Goal: Book appointment/travel/reservation

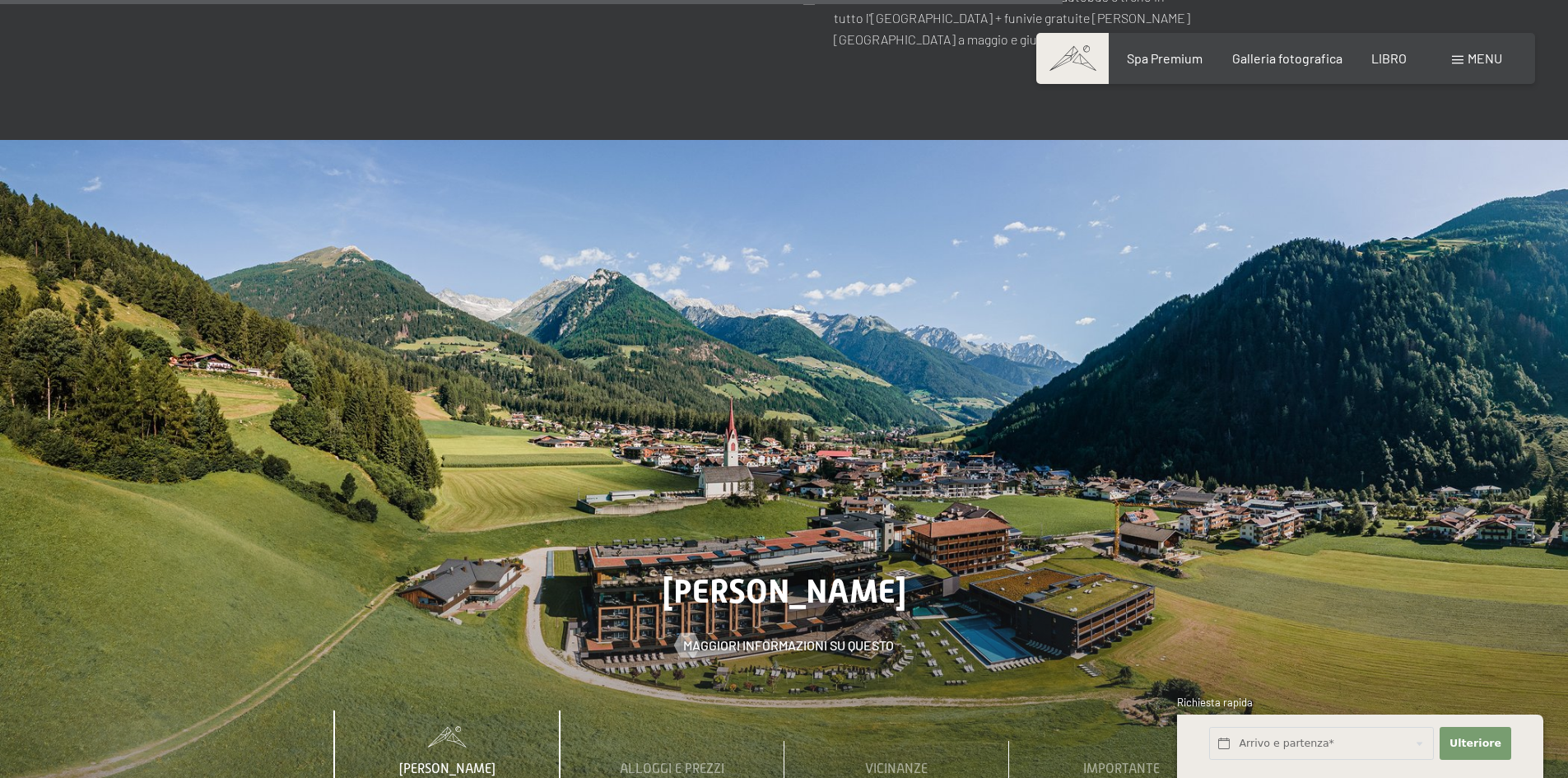
scroll to position [5844, 0]
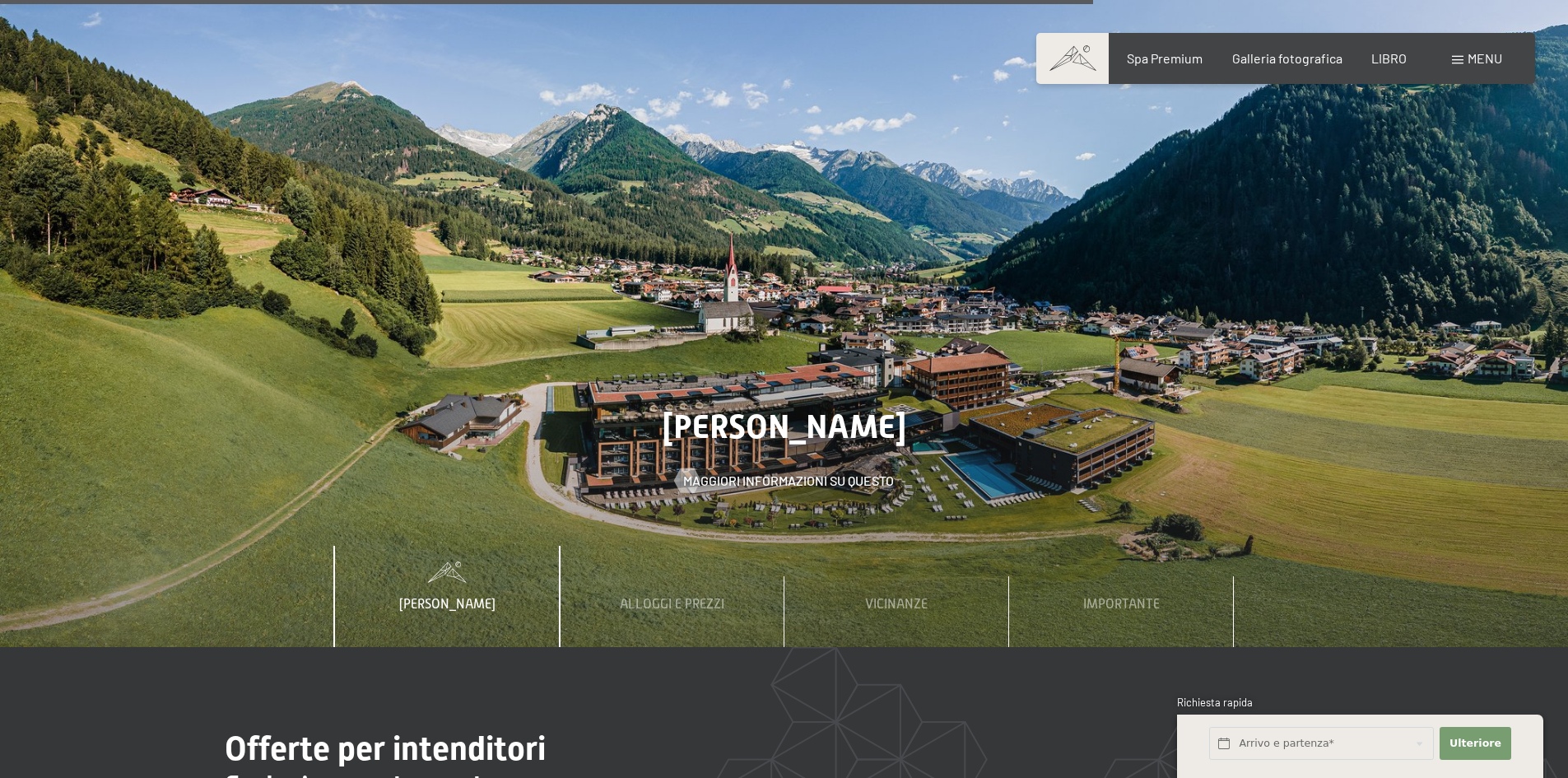
click at [1476, 54] on font "menu" at bounding box center [1484, 58] width 34 height 16
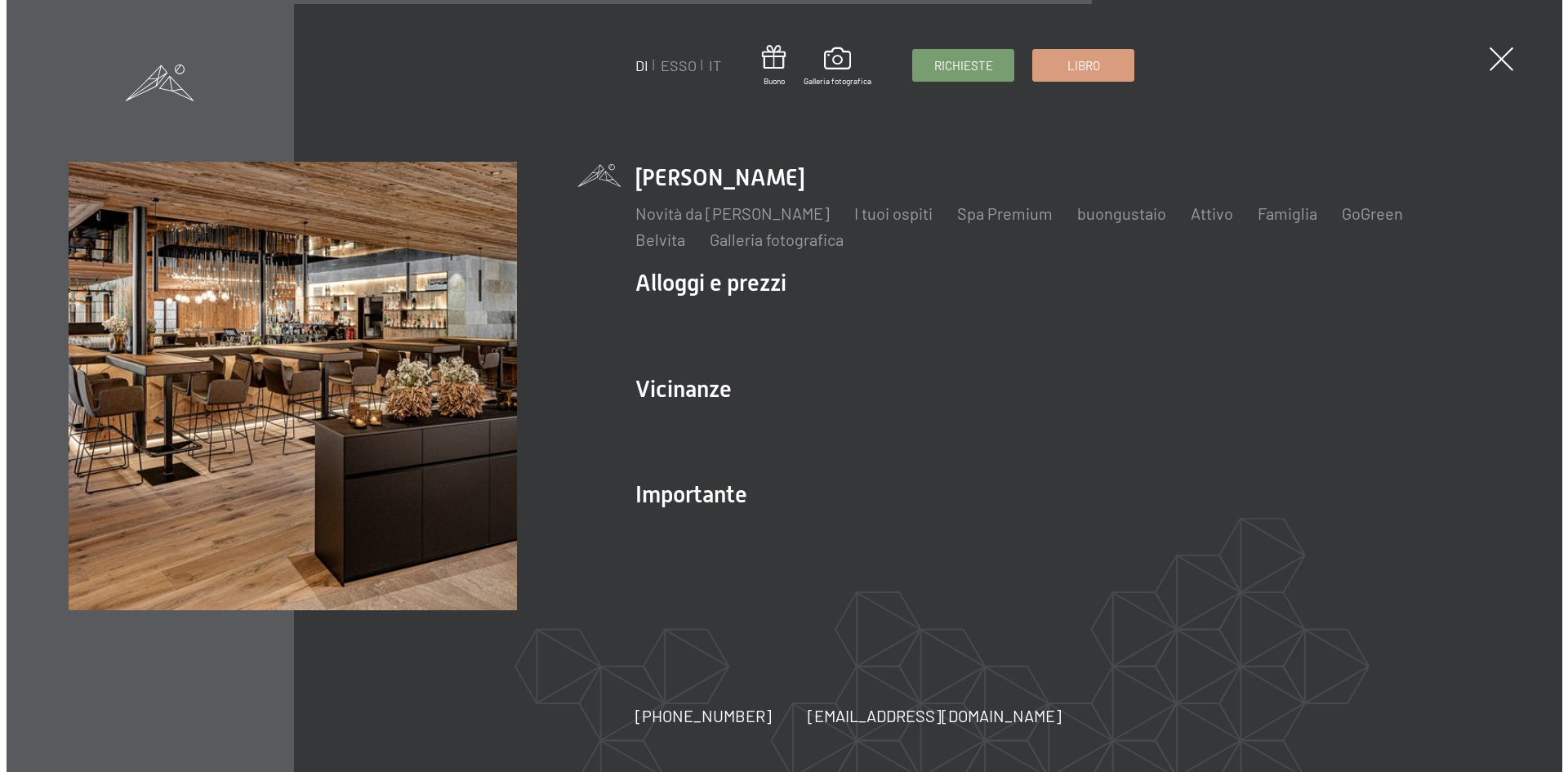
scroll to position [5826, 0]
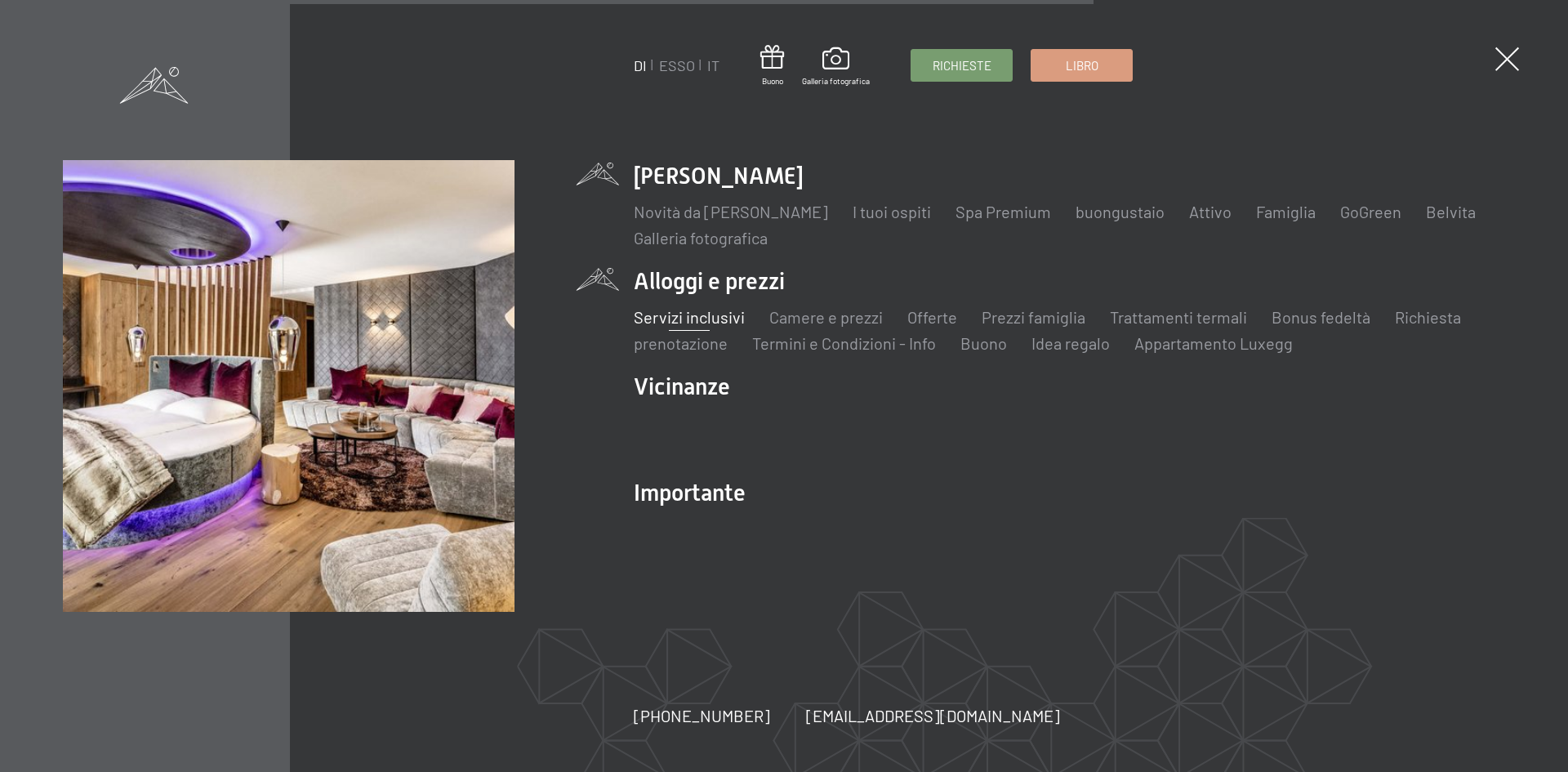
click at [713, 319] on font "Servizi inclusivi" at bounding box center [689, 317] width 111 height 19
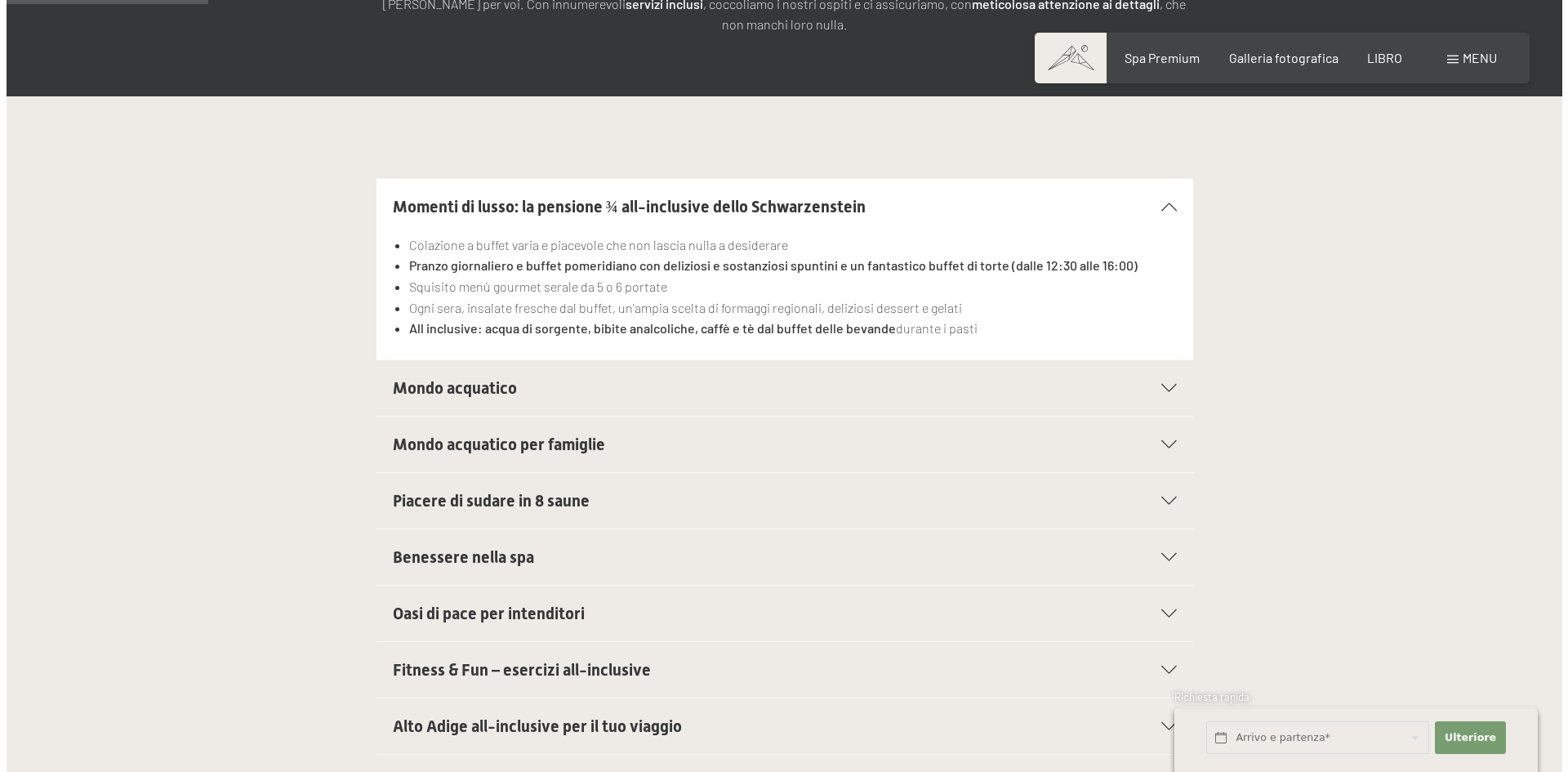
scroll to position [408, 0]
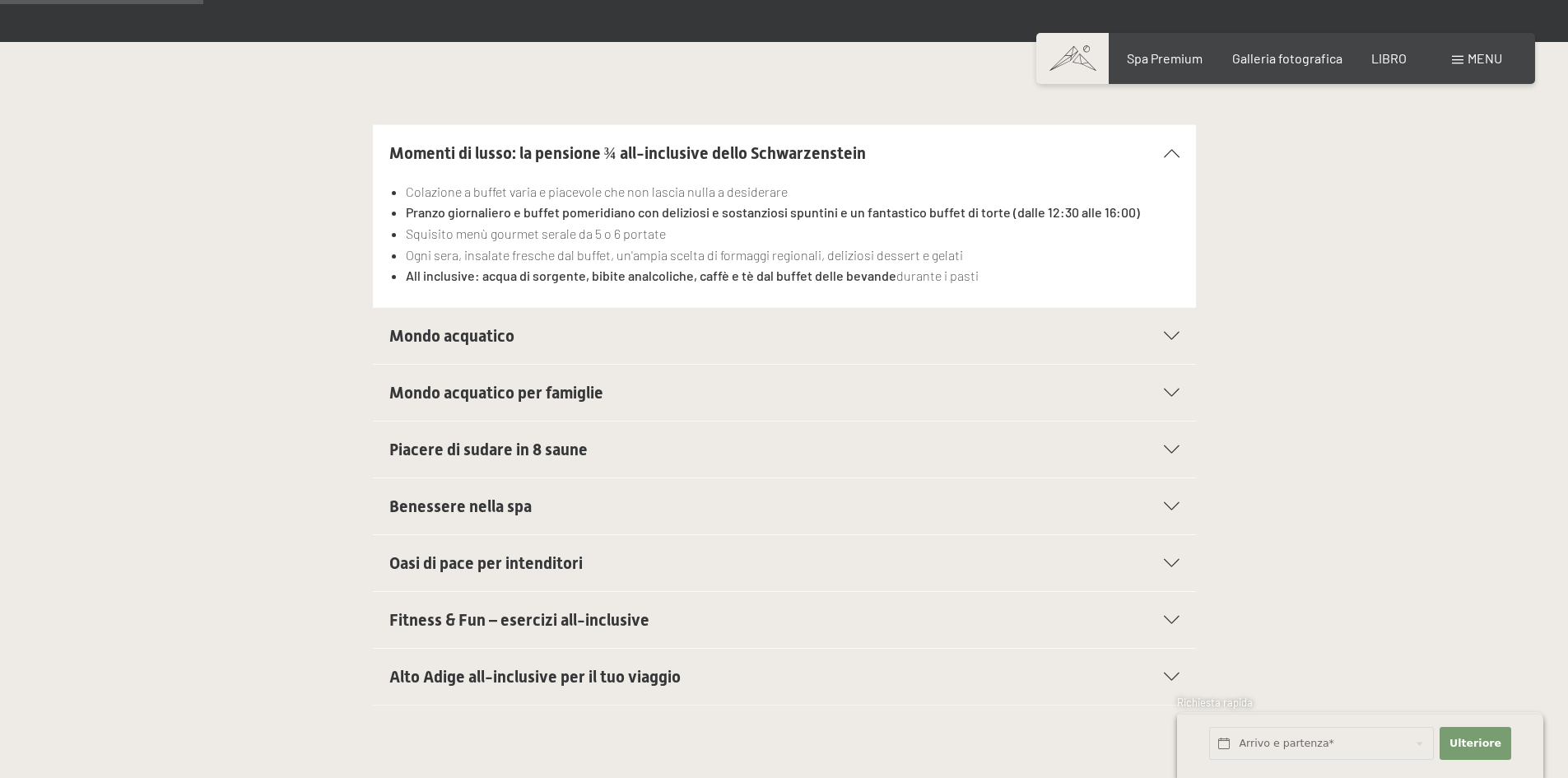
click at [485, 496] on font "Benessere nella spa" at bounding box center [460, 506] width 142 height 20
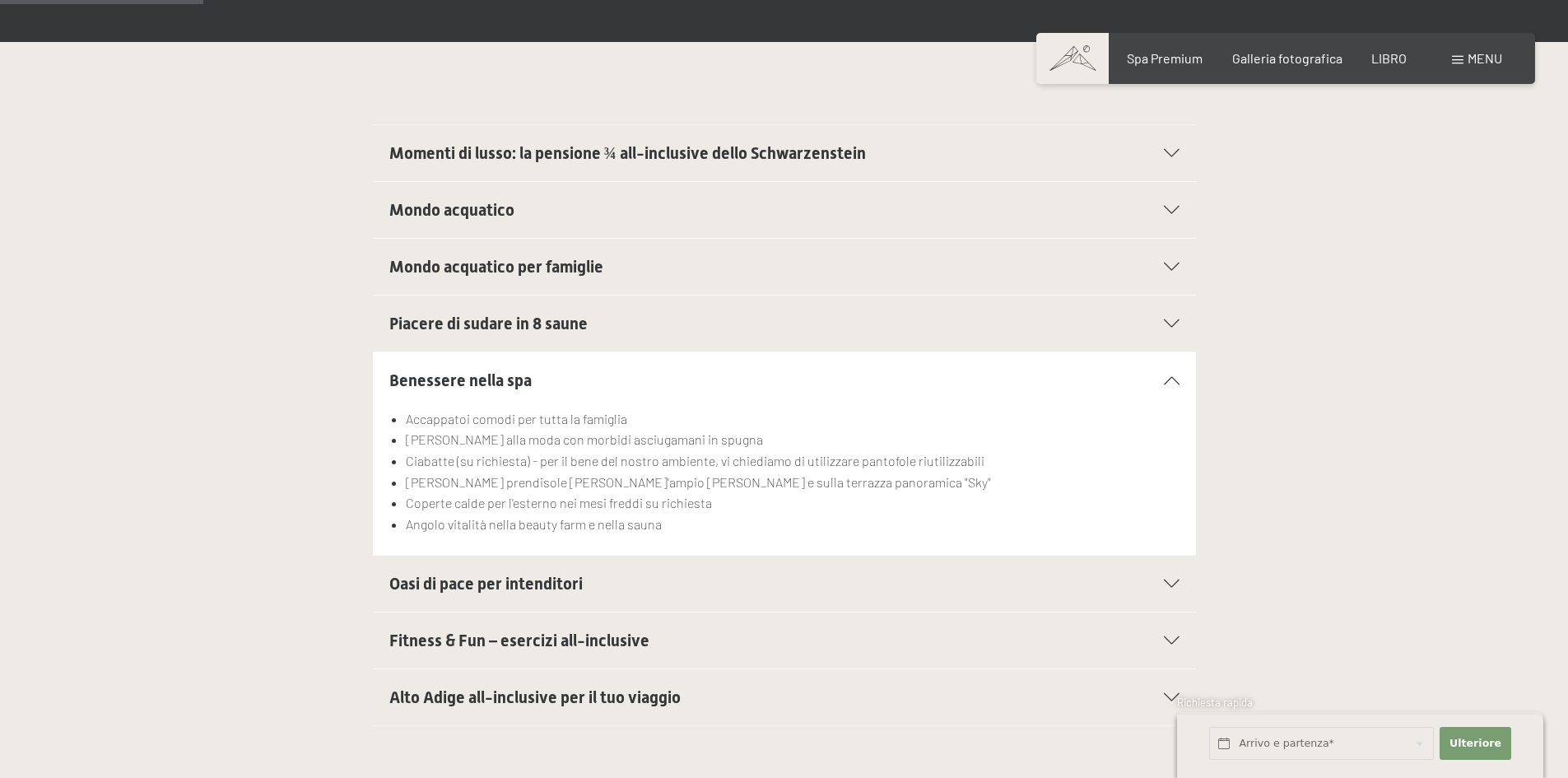
click at [485, 313] on font "Piacere di sudare in 8 saune" at bounding box center [488, 323] width 198 height 20
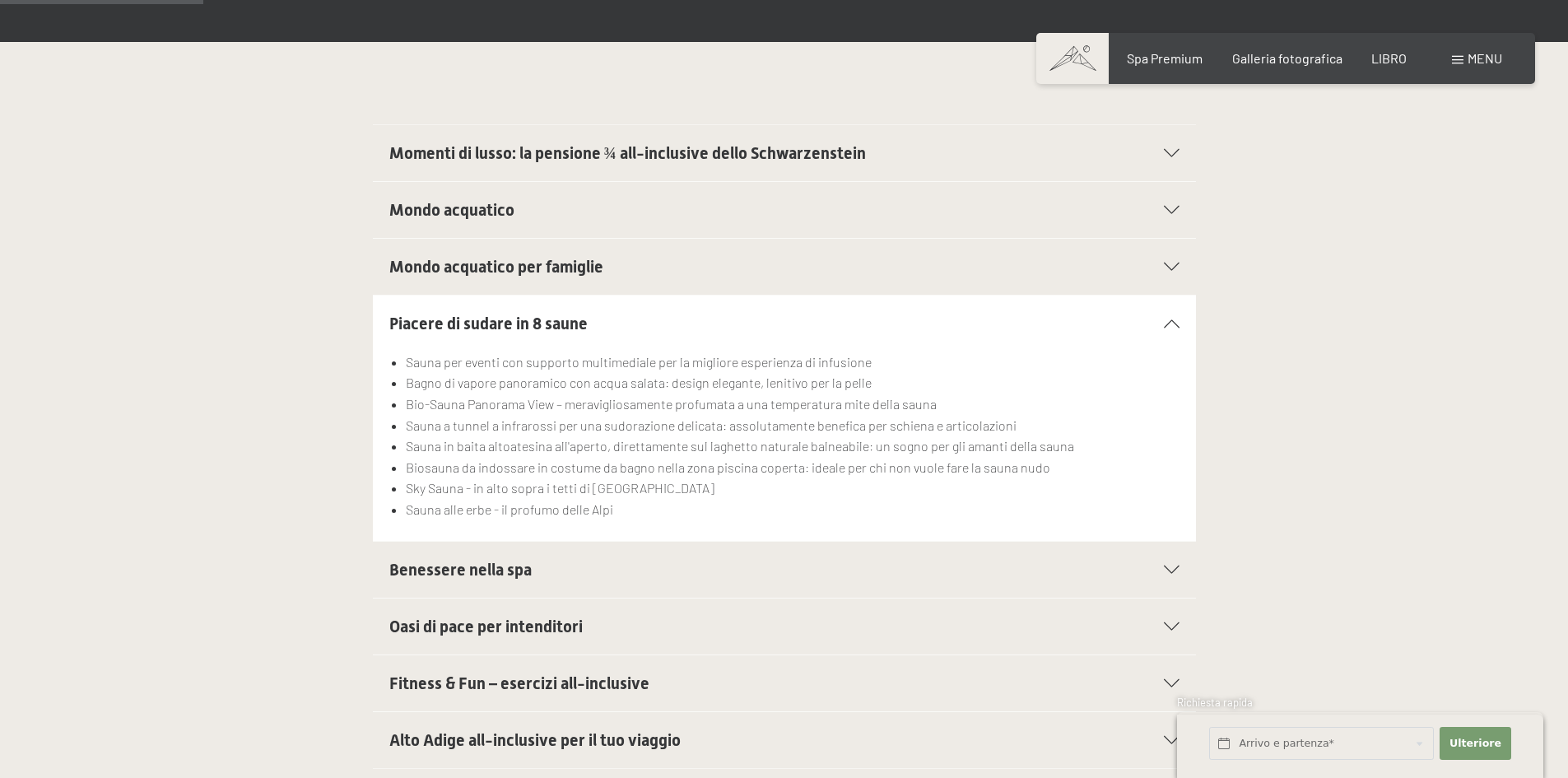
click at [485, 313] on font "Piacere di sudare in 8 saune" at bounding box center [488, 323] width 198 height 20
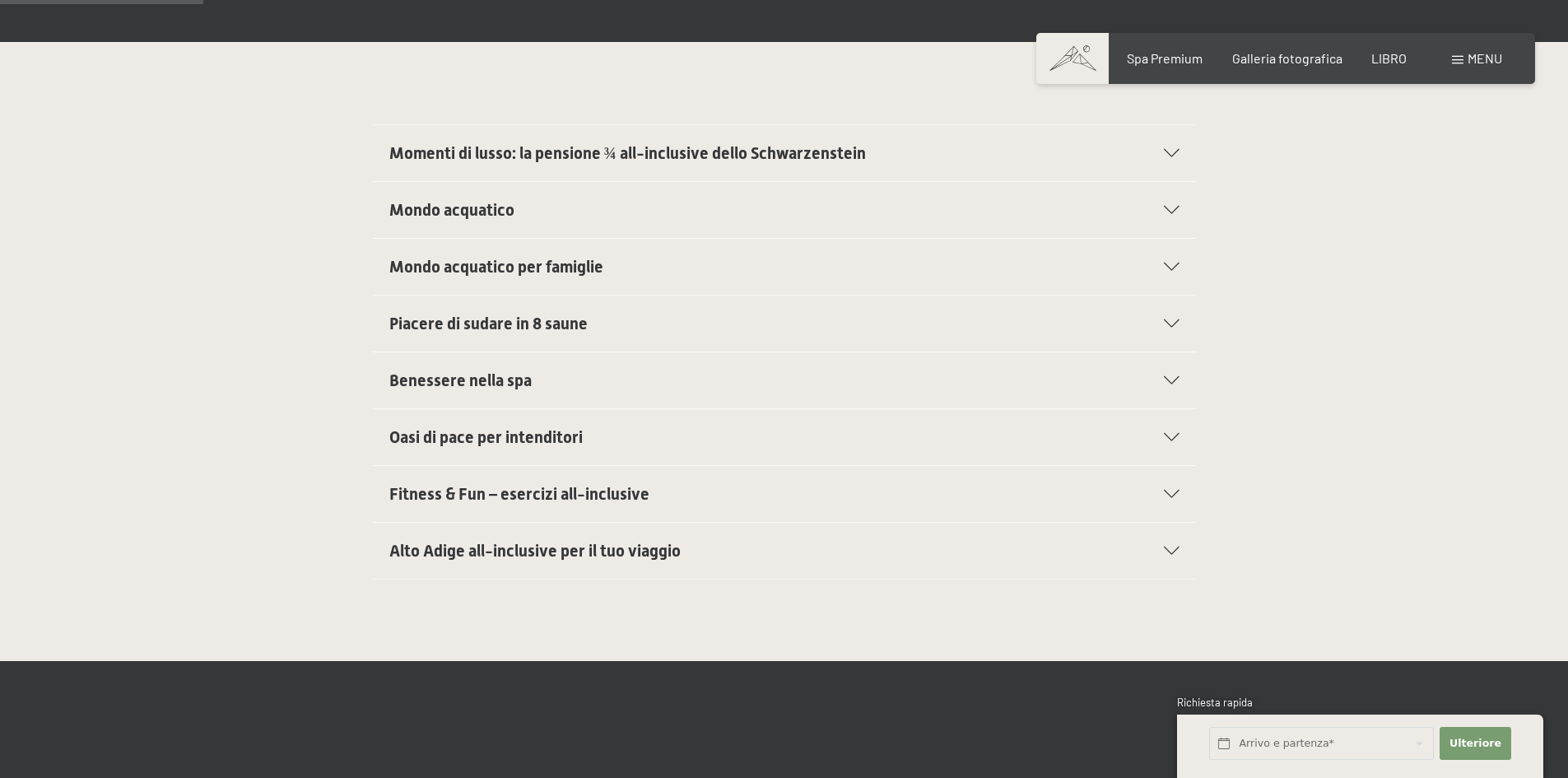
click at [1475, 64] on font "menu" at bounding box center [1484, 58] width 34 height 16
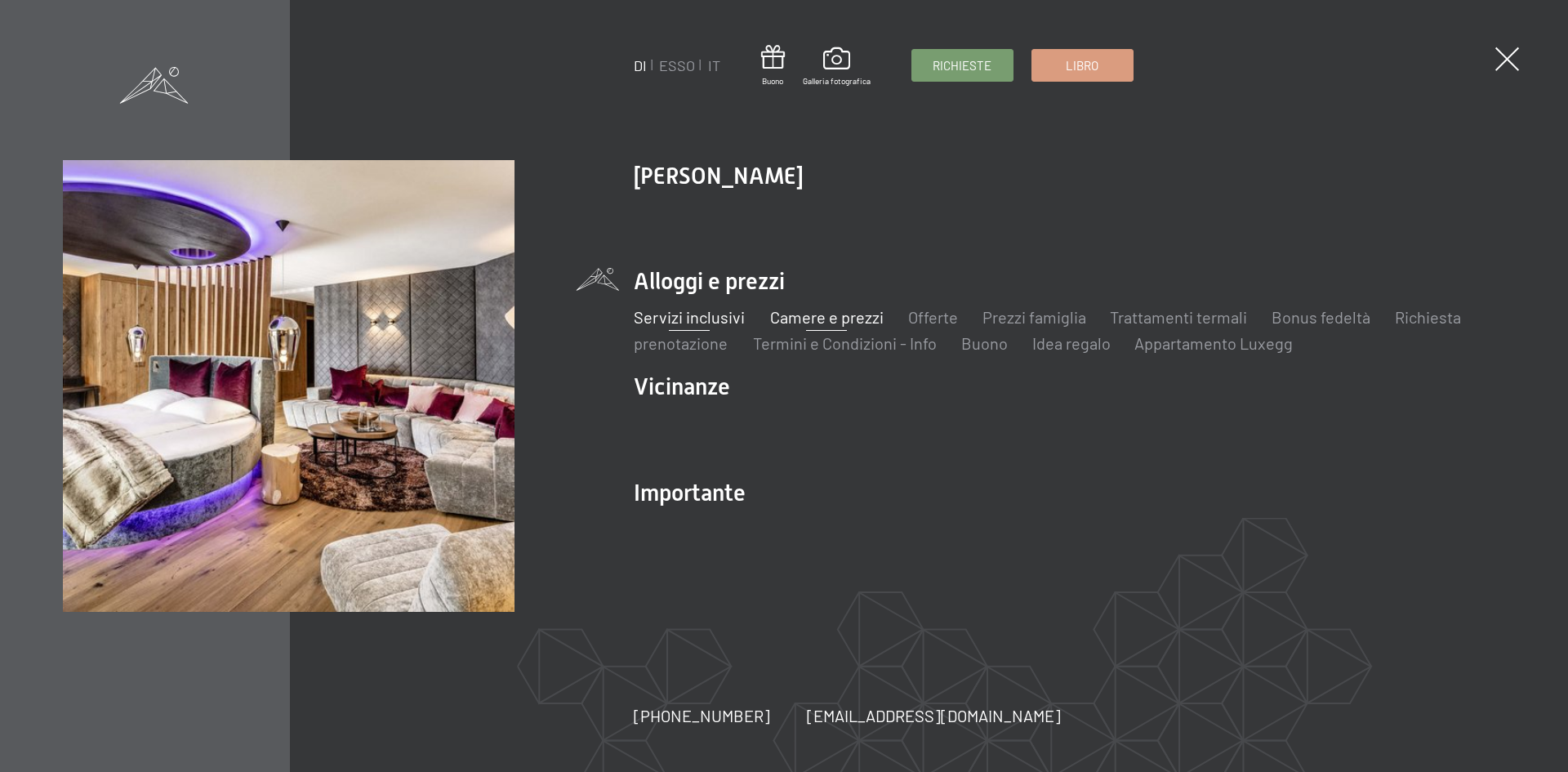
click at [801, 321] on font "Camere e prezzi" at bounding box center [825, 317] width 113 height 19
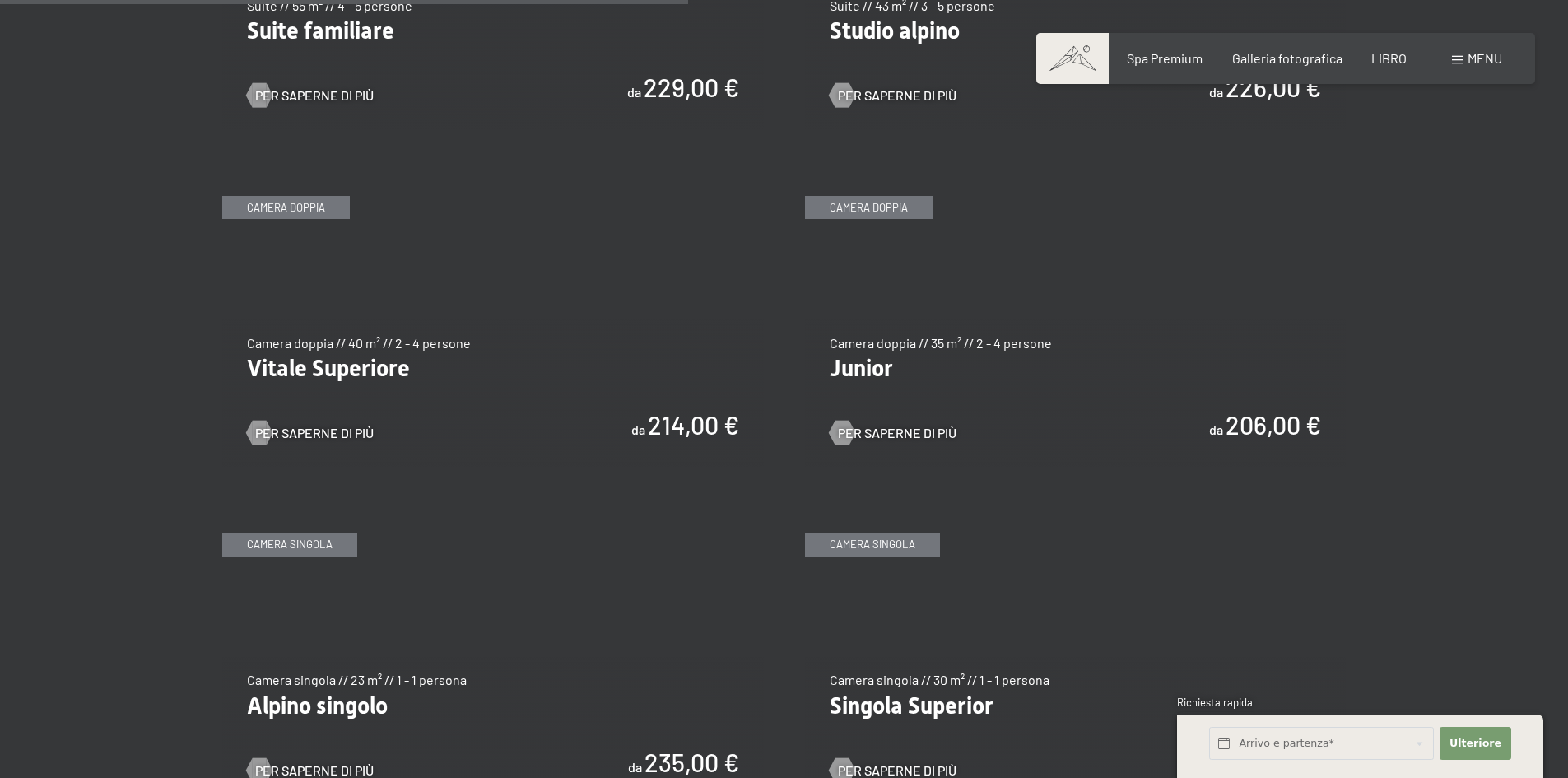
scroll to position [2305, 0]
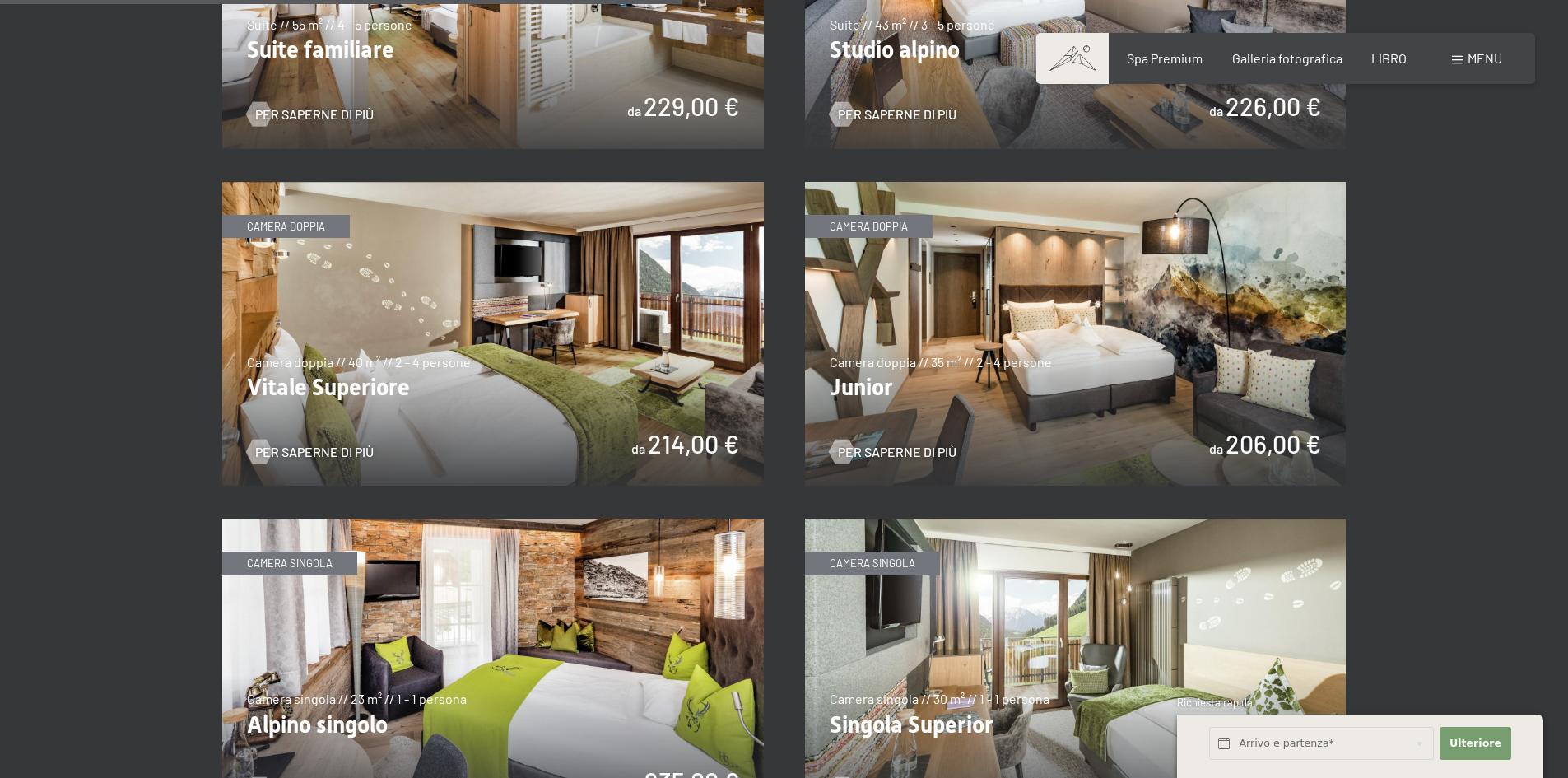
click at [1038, 349] on img at bounding box center [1075, 334] width 541 height 305
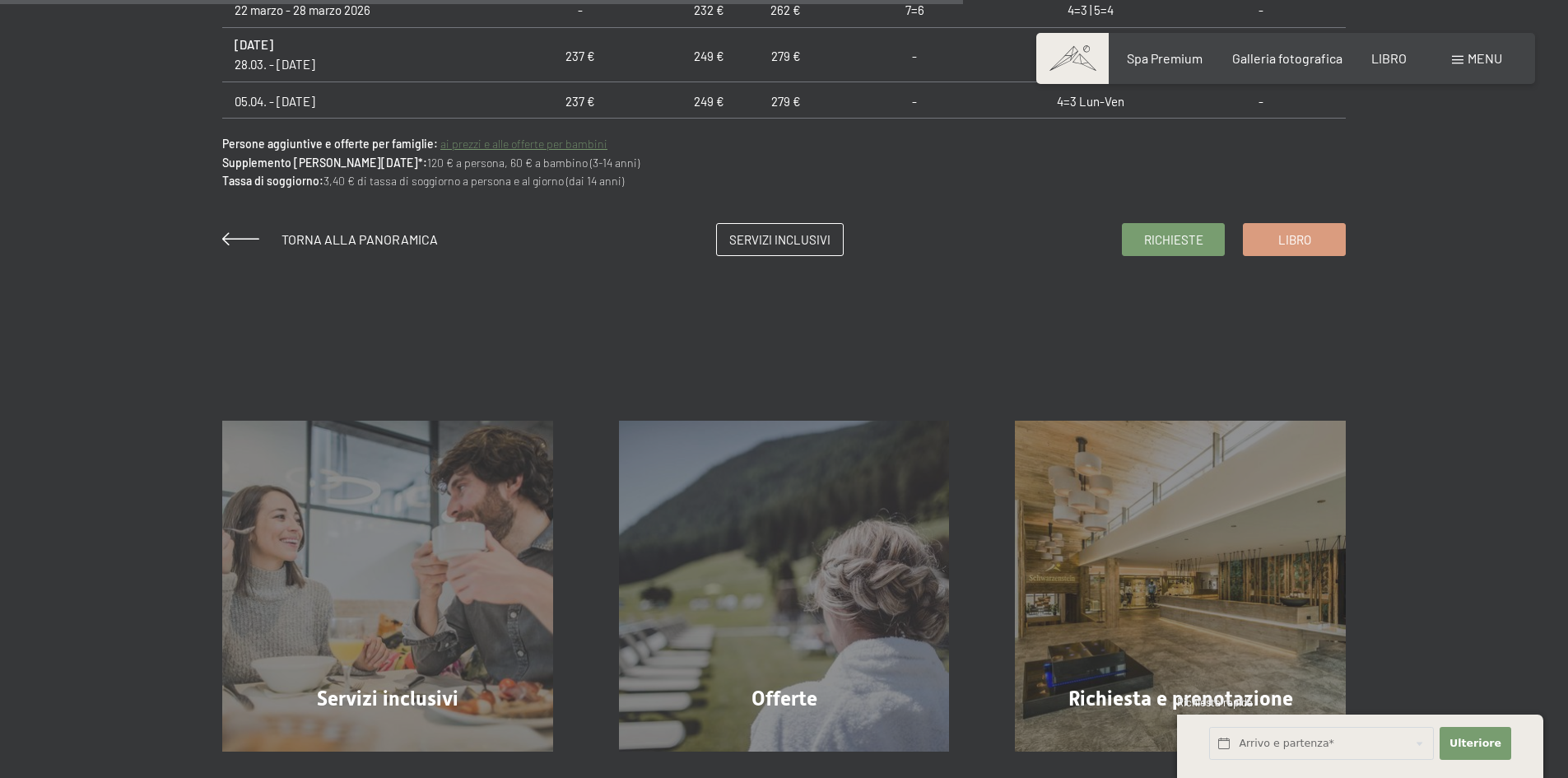
scroll to position [1317, 0]
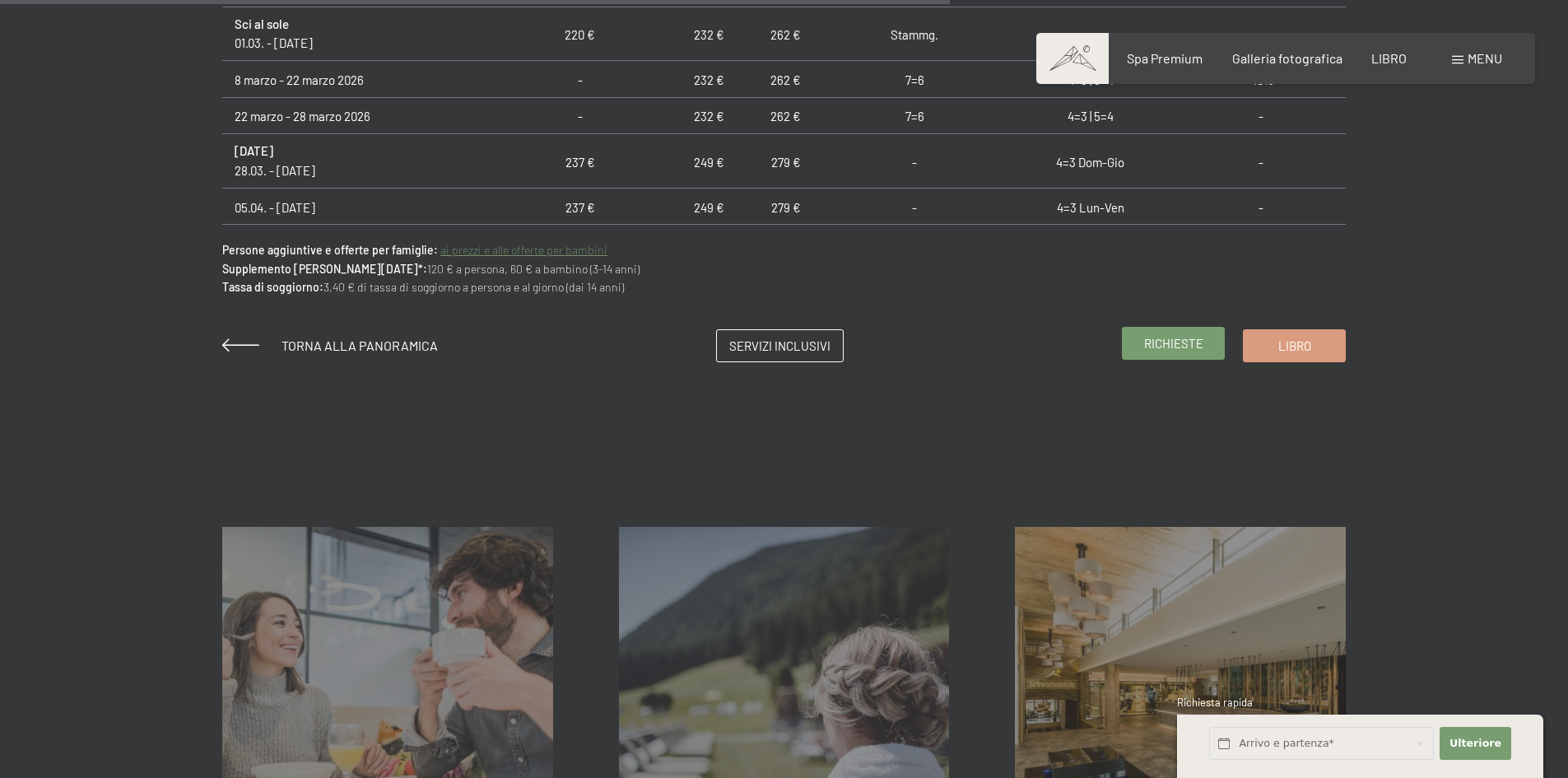
click at [1153, 335] on span "Richieste" at bounding box center [1174, 344] width 59 height 18
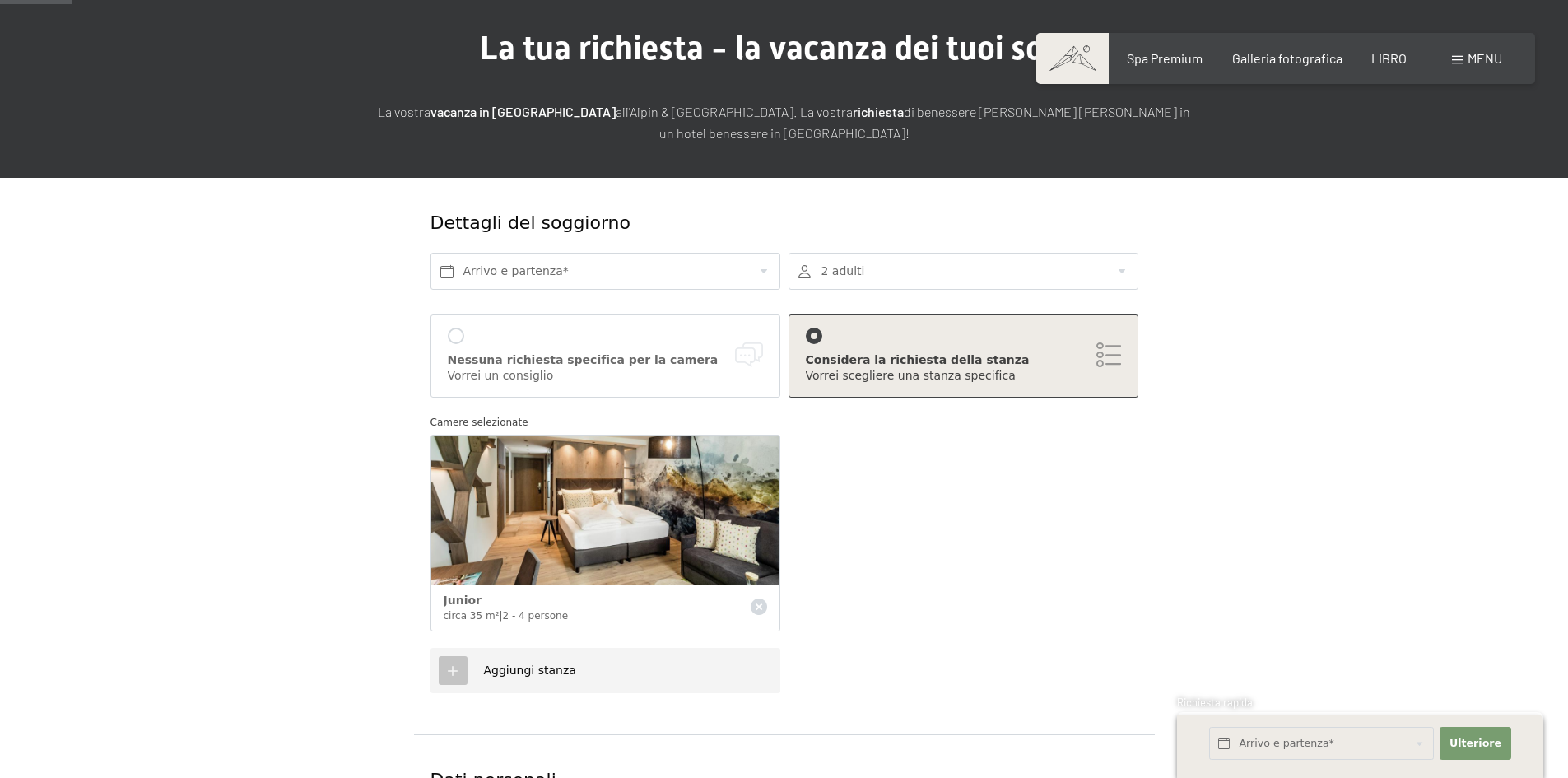
scroll to position [165, 0]
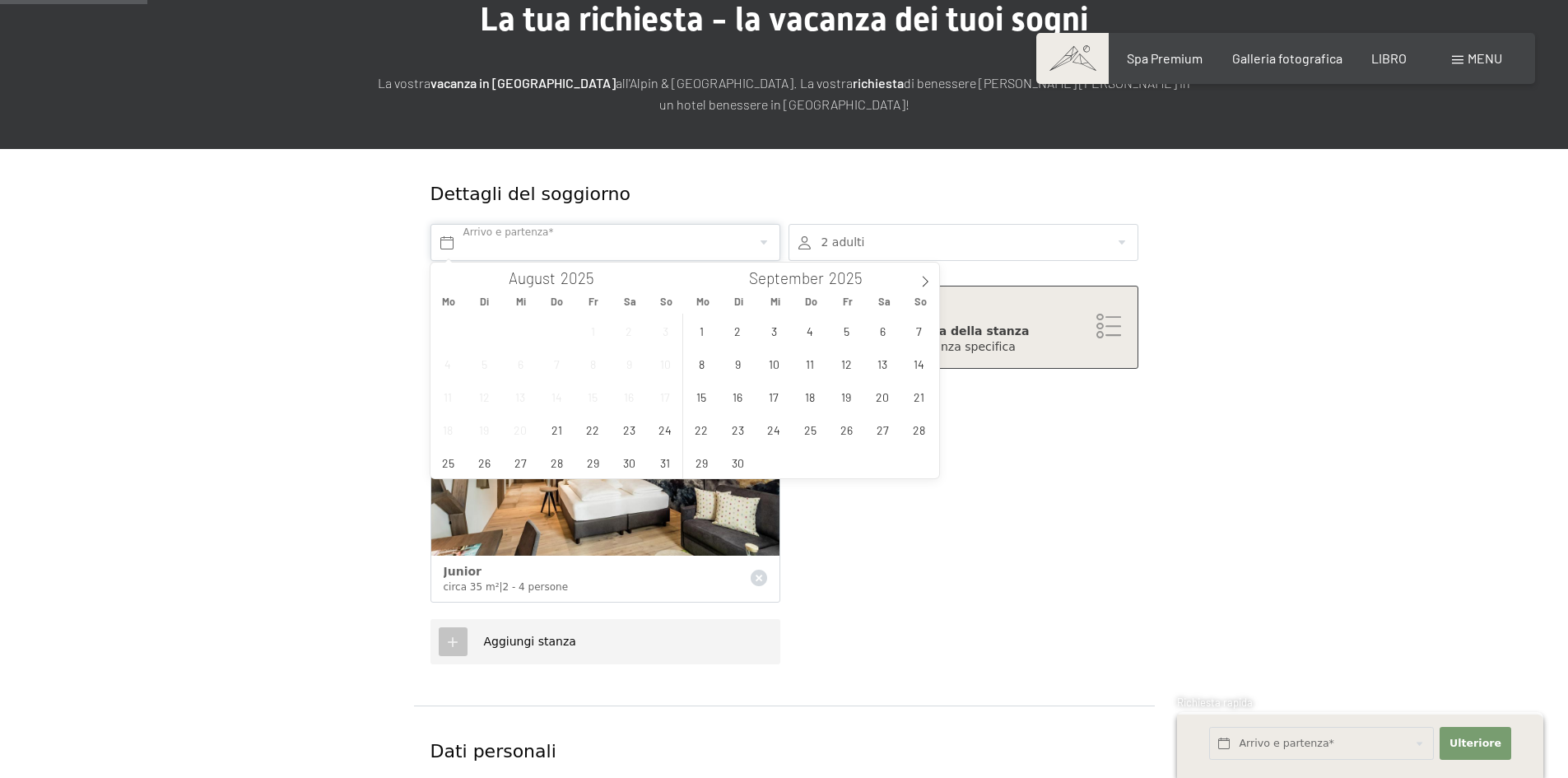
click at [566, 241] on input "text" at bounding box center [605, 243] width 350 height 37
click at [926, 282] on icon at bounding box center [925, 282] width 12 height 12
click at [835, 434] on span "24" at bounding box center [846, 429] width 32 height 32
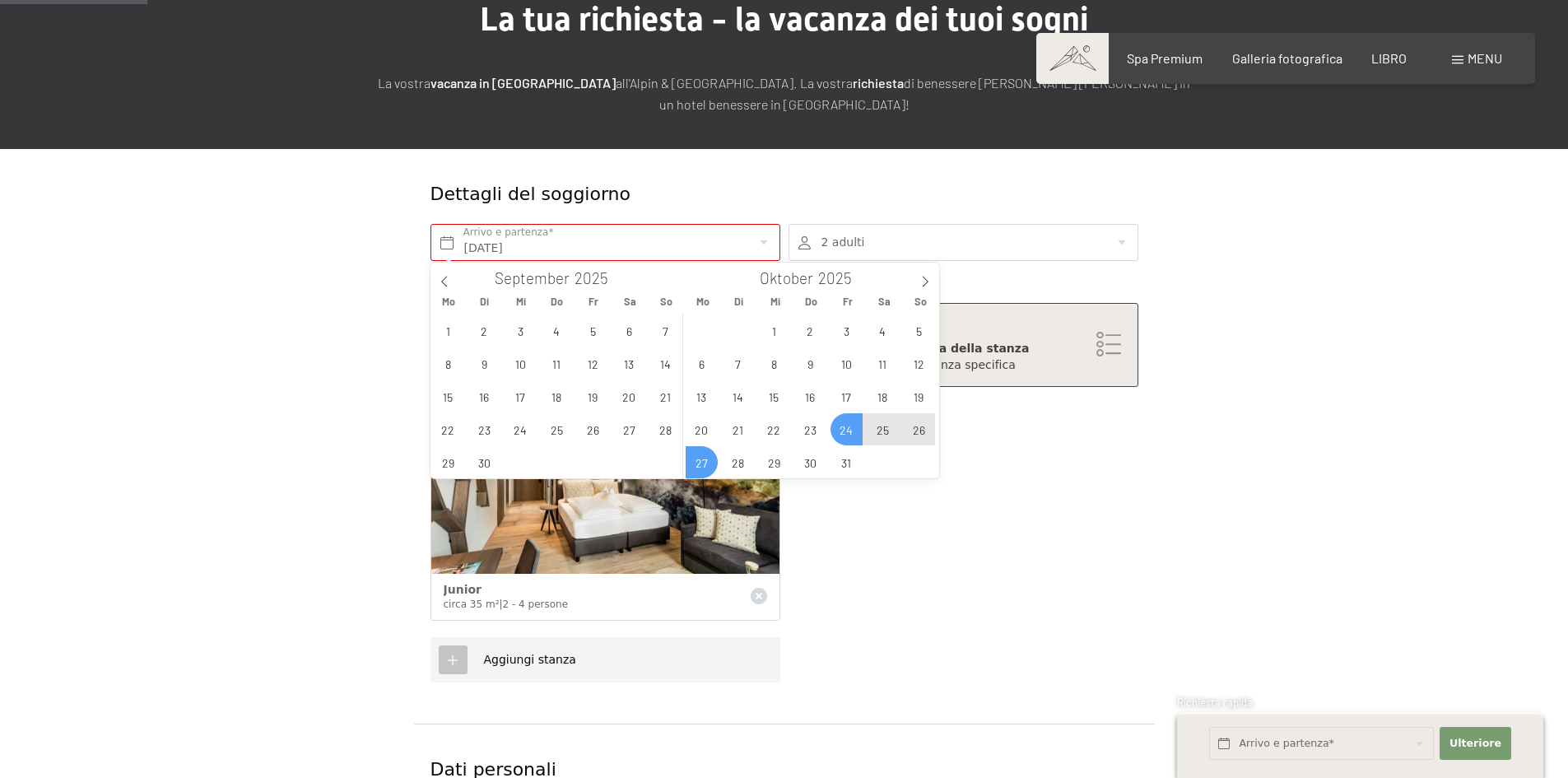
click at [696, 467] on span "27" at bounding box center [701, 462] width 32 height 32
type input "Fr. 24.10.2025 - Mo. 27.10.2025"
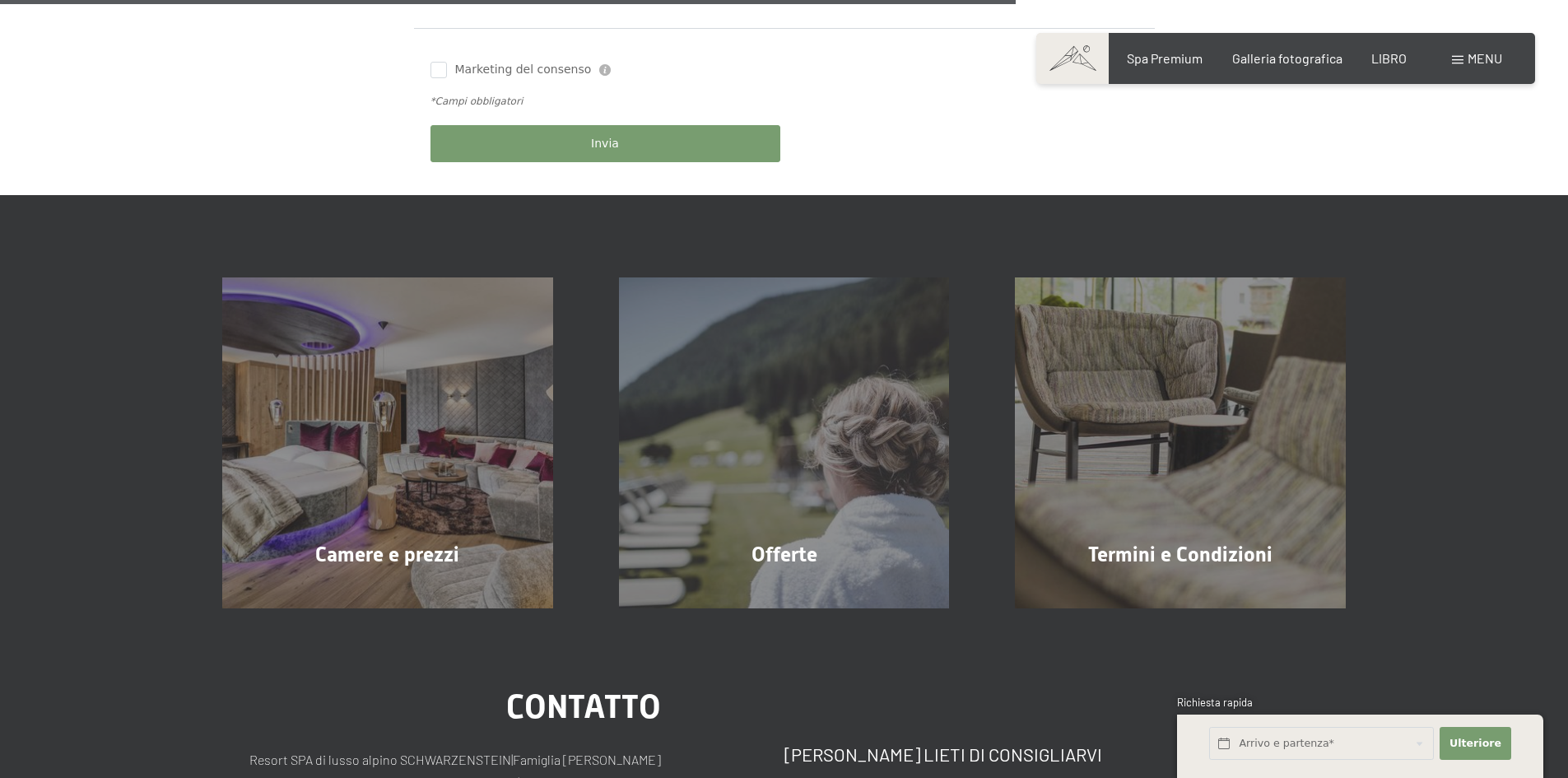
scroll to position [1317, 0]
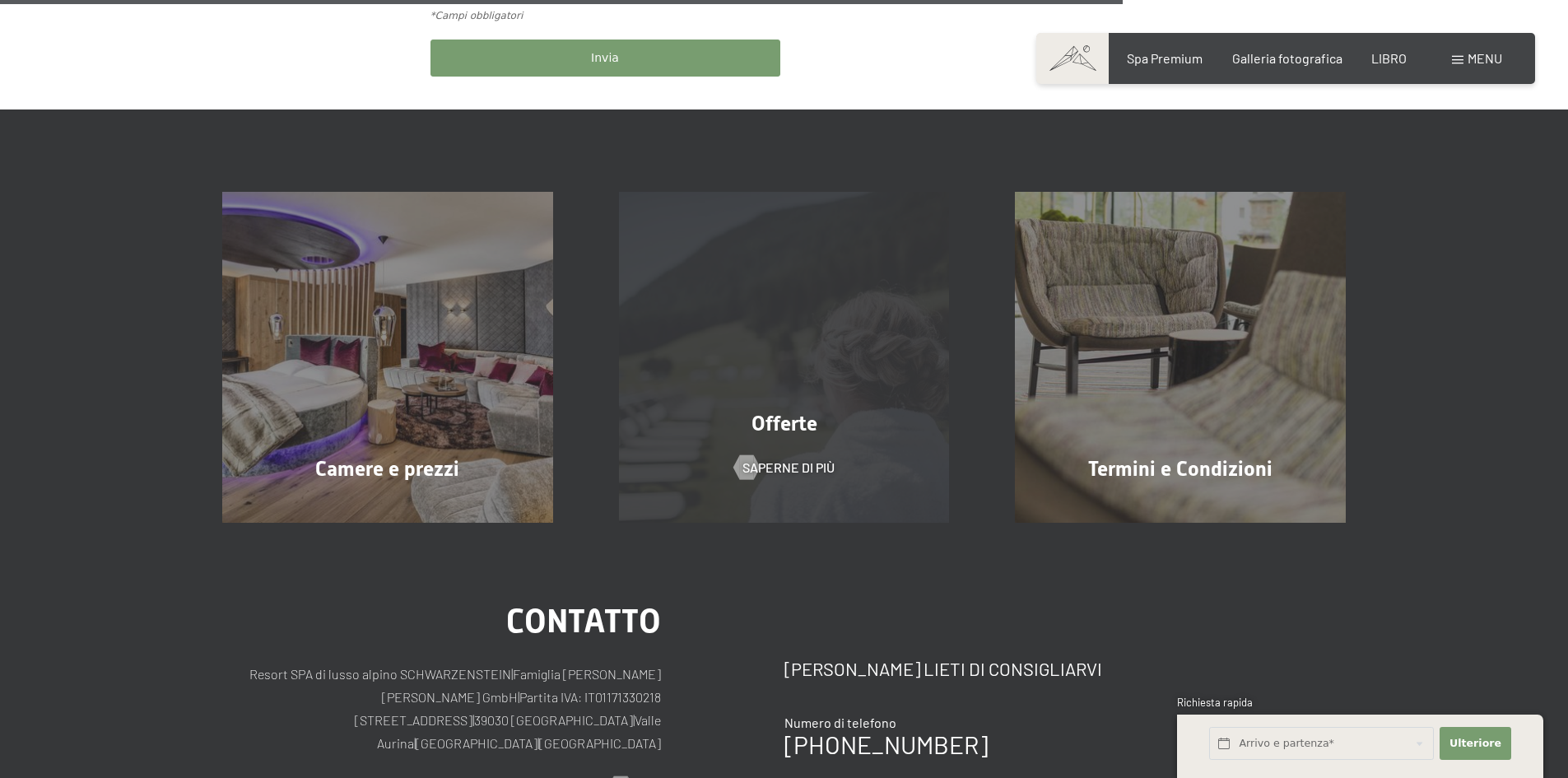
click at [762, 422] on font "Offerte" at bounding box center [784, 423] width 66 height 24
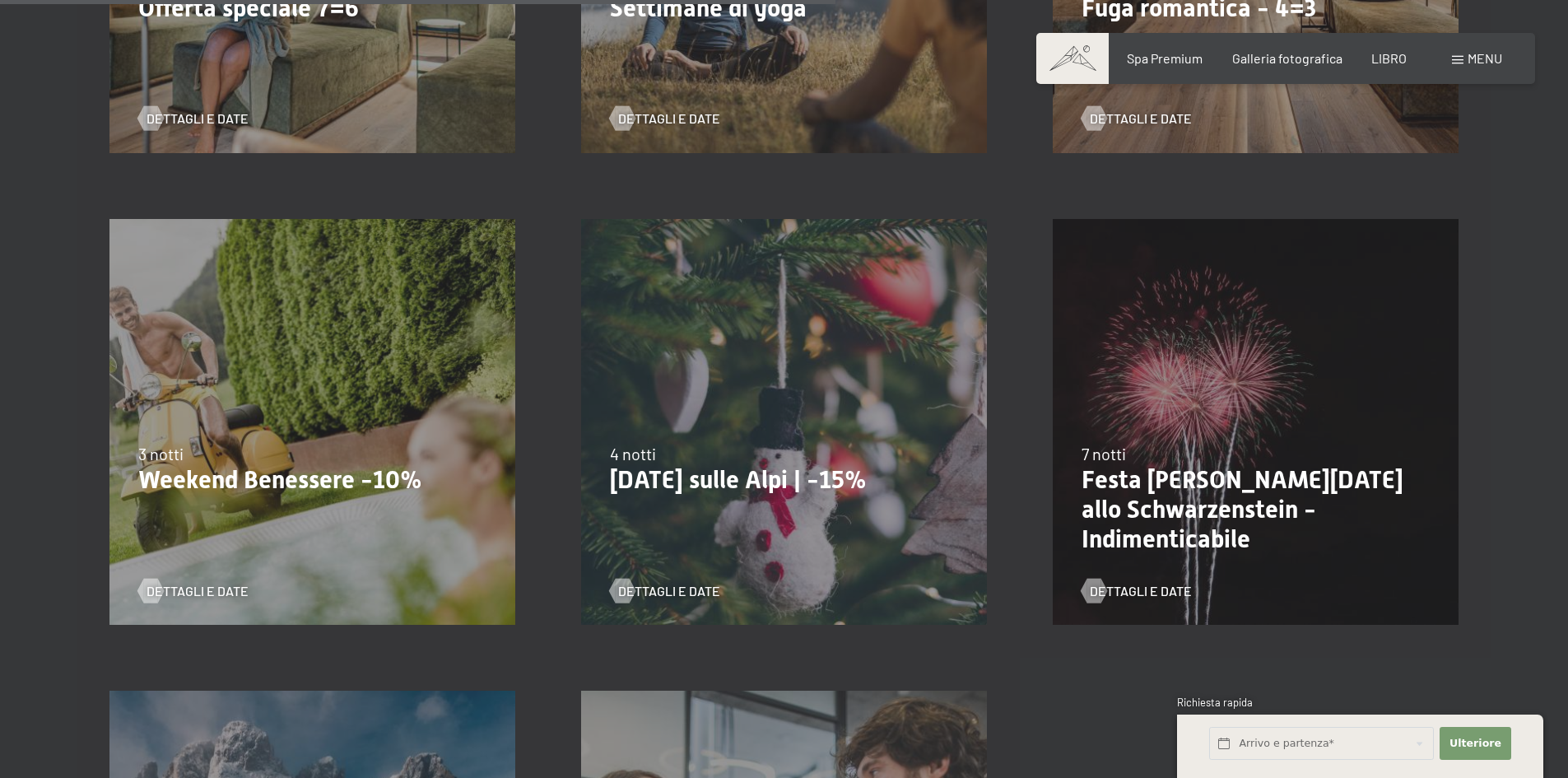
scroll to position [1810, 0]
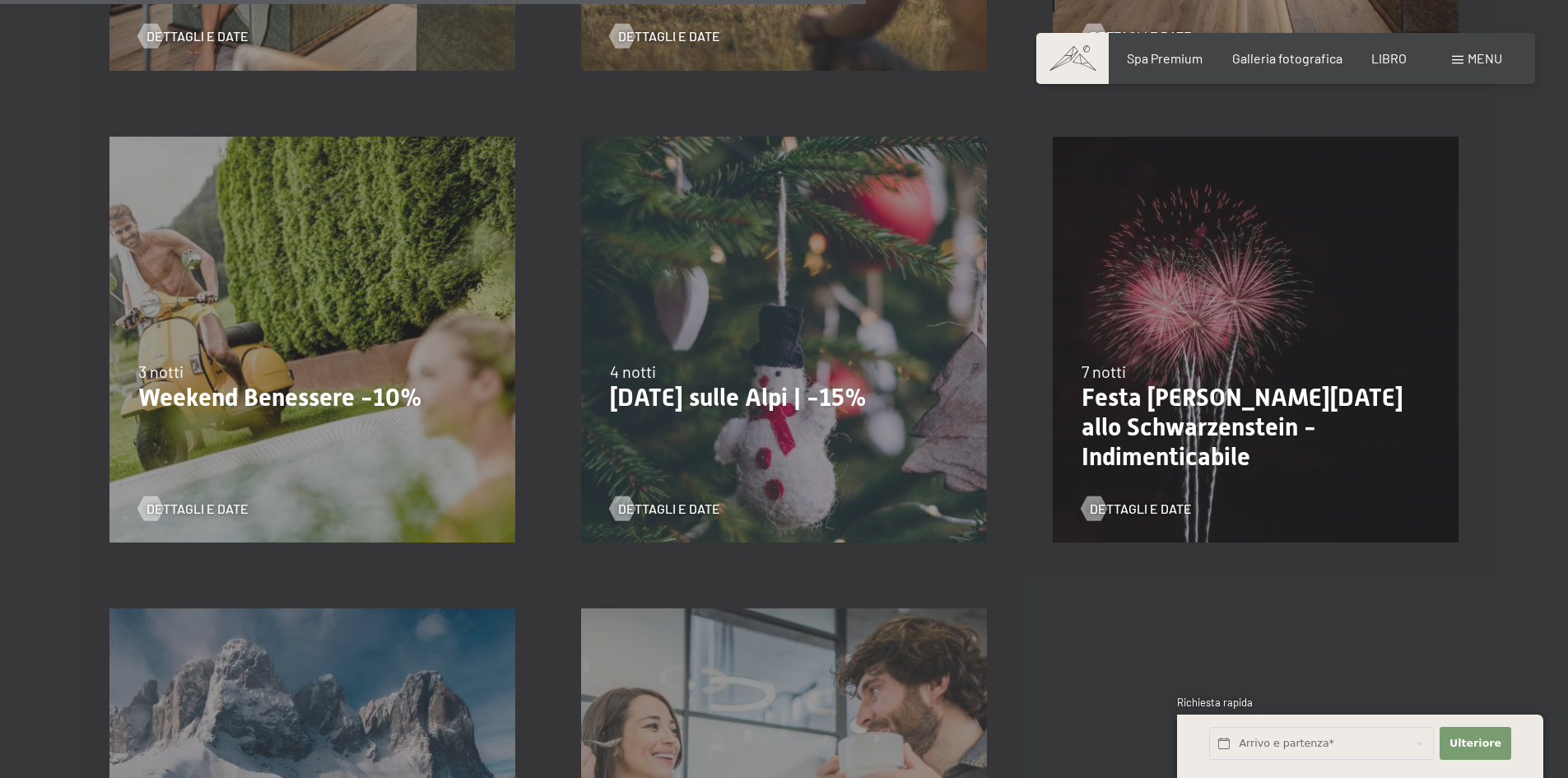
click at [338, 366] on div "3 notti" at bounding box center [312, 370] width 348 height 23
click at [211, 517] on div "13.11.–01.12.2025 11.12.–22.12.2025 15.01.–26.01.2026 12.03.–23.03.2026 3 notti…" at bounding box center [312, 340] width 472 height 472
click at [210, 511] on font "Dettagli e date" at bounding box center [214, 508] width 102 height 16
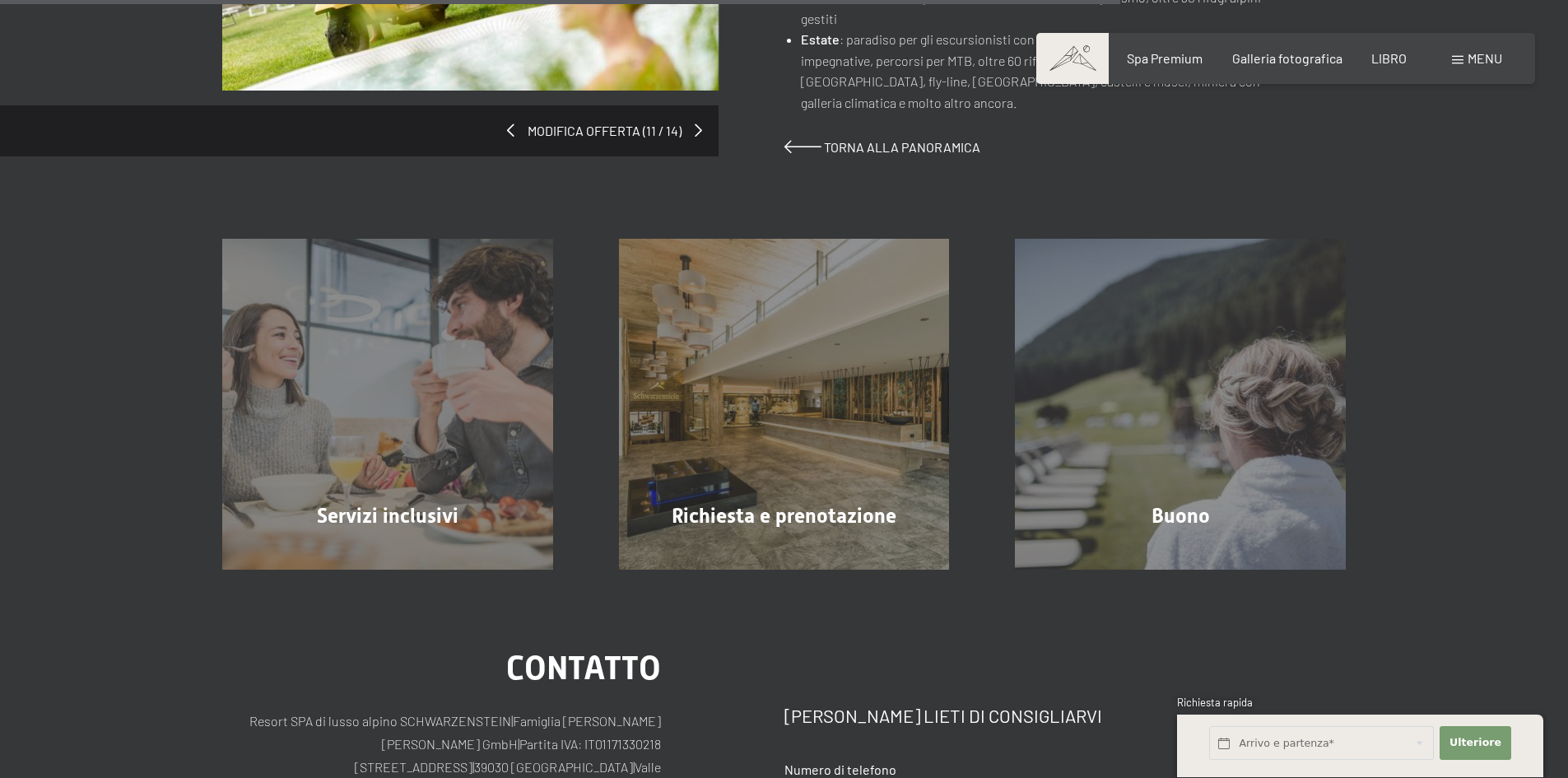
scroll to position [1564, 0]
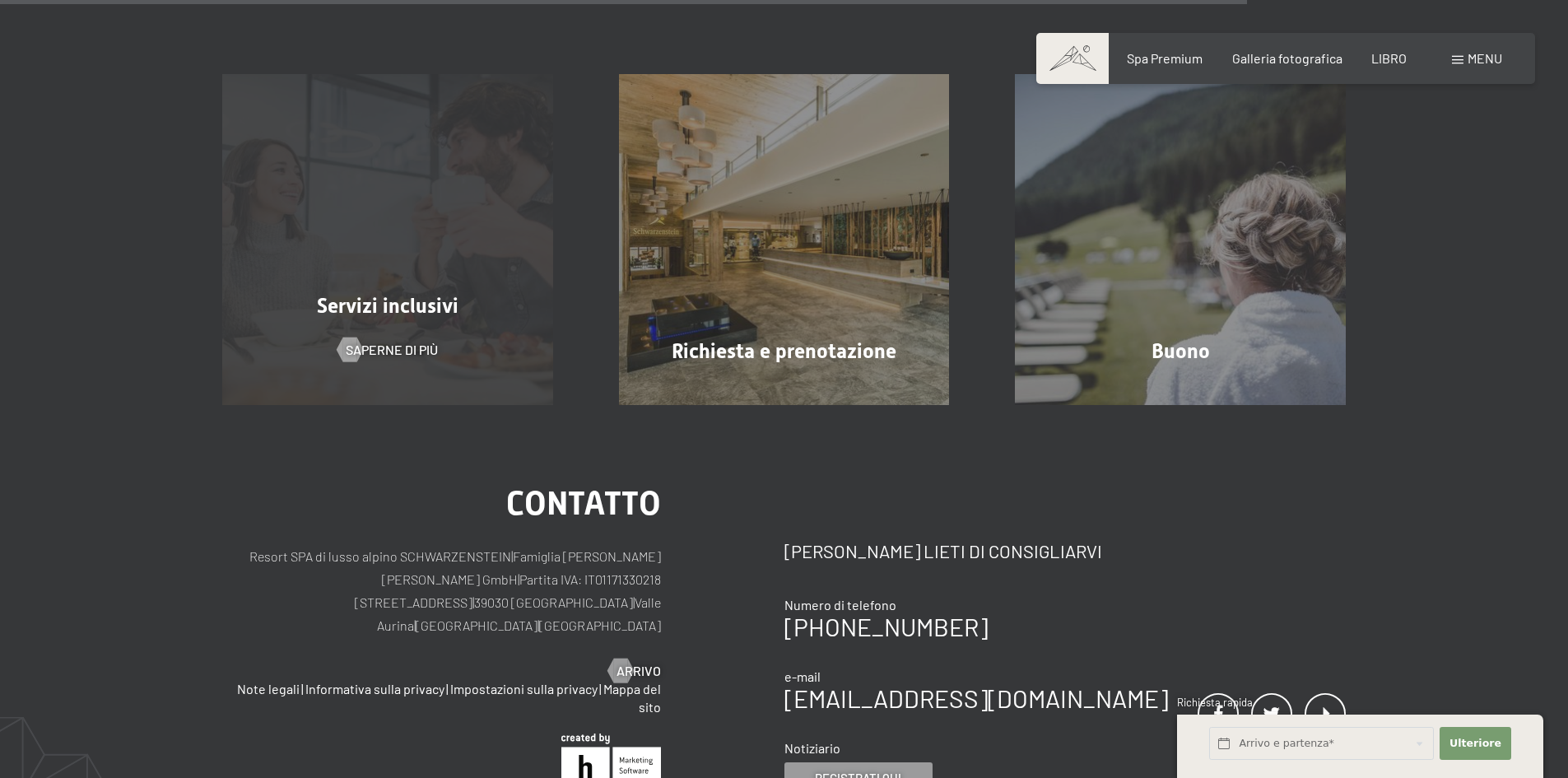
click at [365, 358] on div "Servizi inclusivi Saperne di più" at bounding box center [388, 239] width 397 height 331
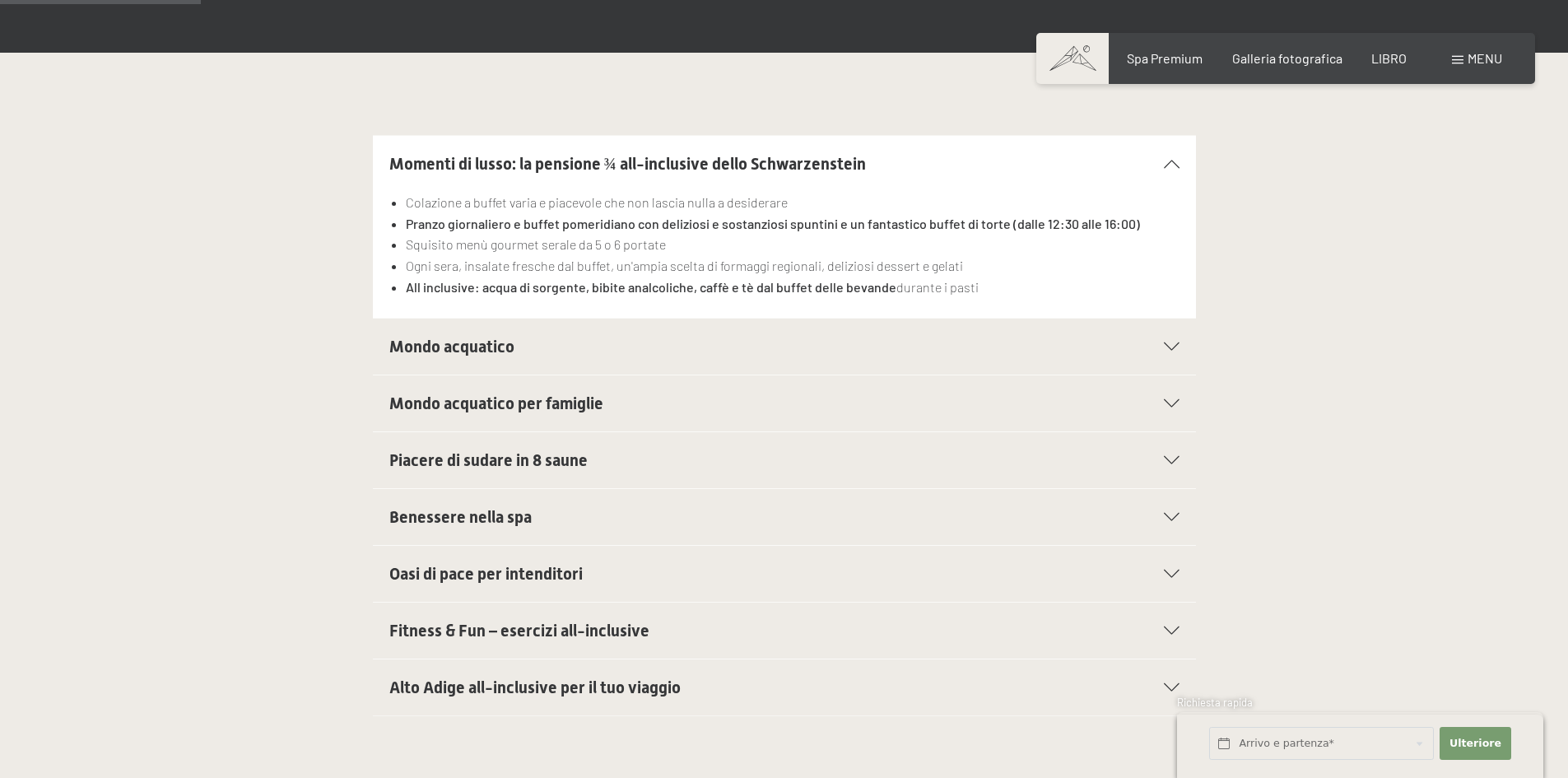
scroll to position [329, 0]
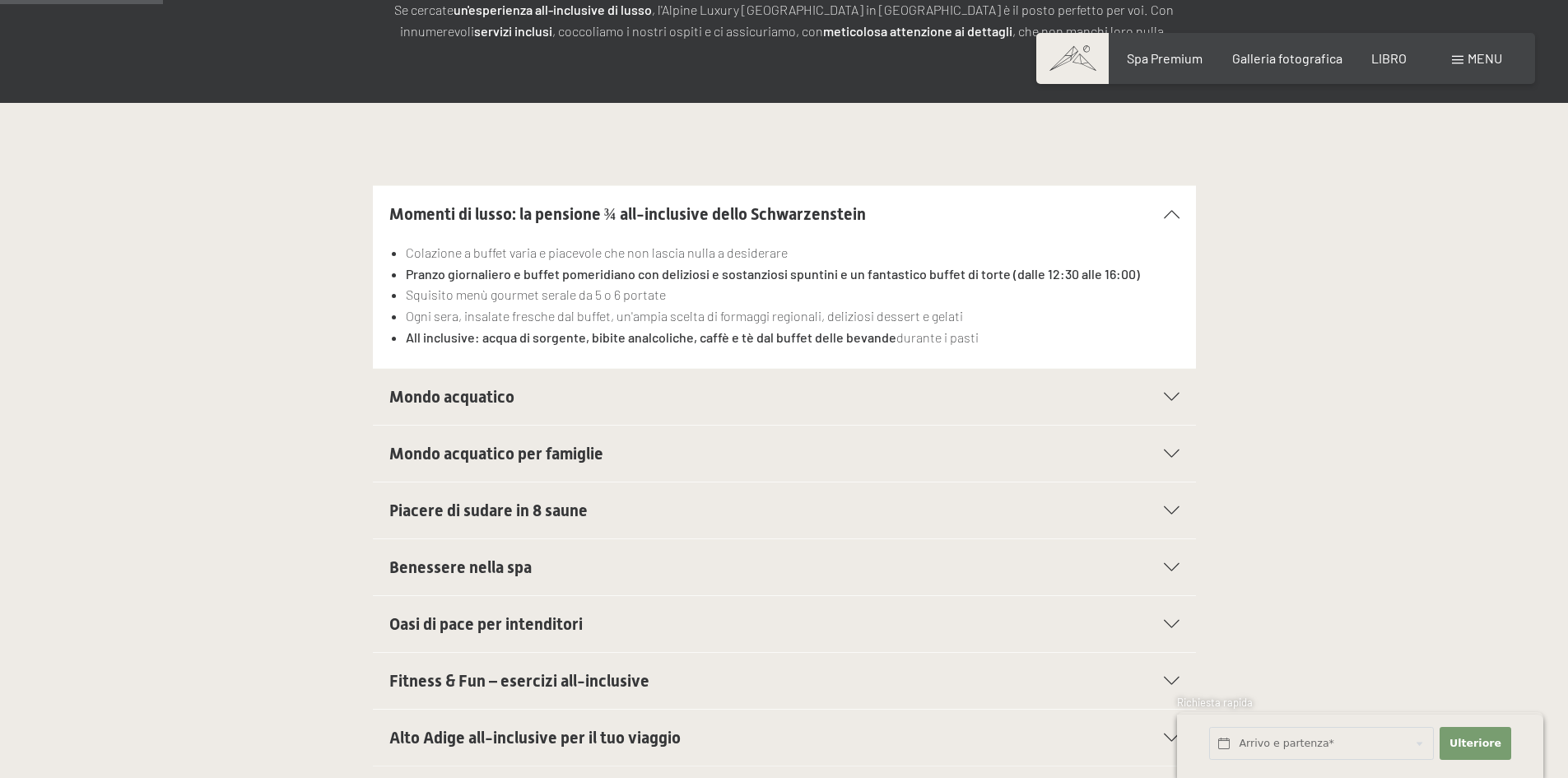
click at [476, 404] on font "Mondo acquatico" at bounding box center [451, 397] width 125 height 20
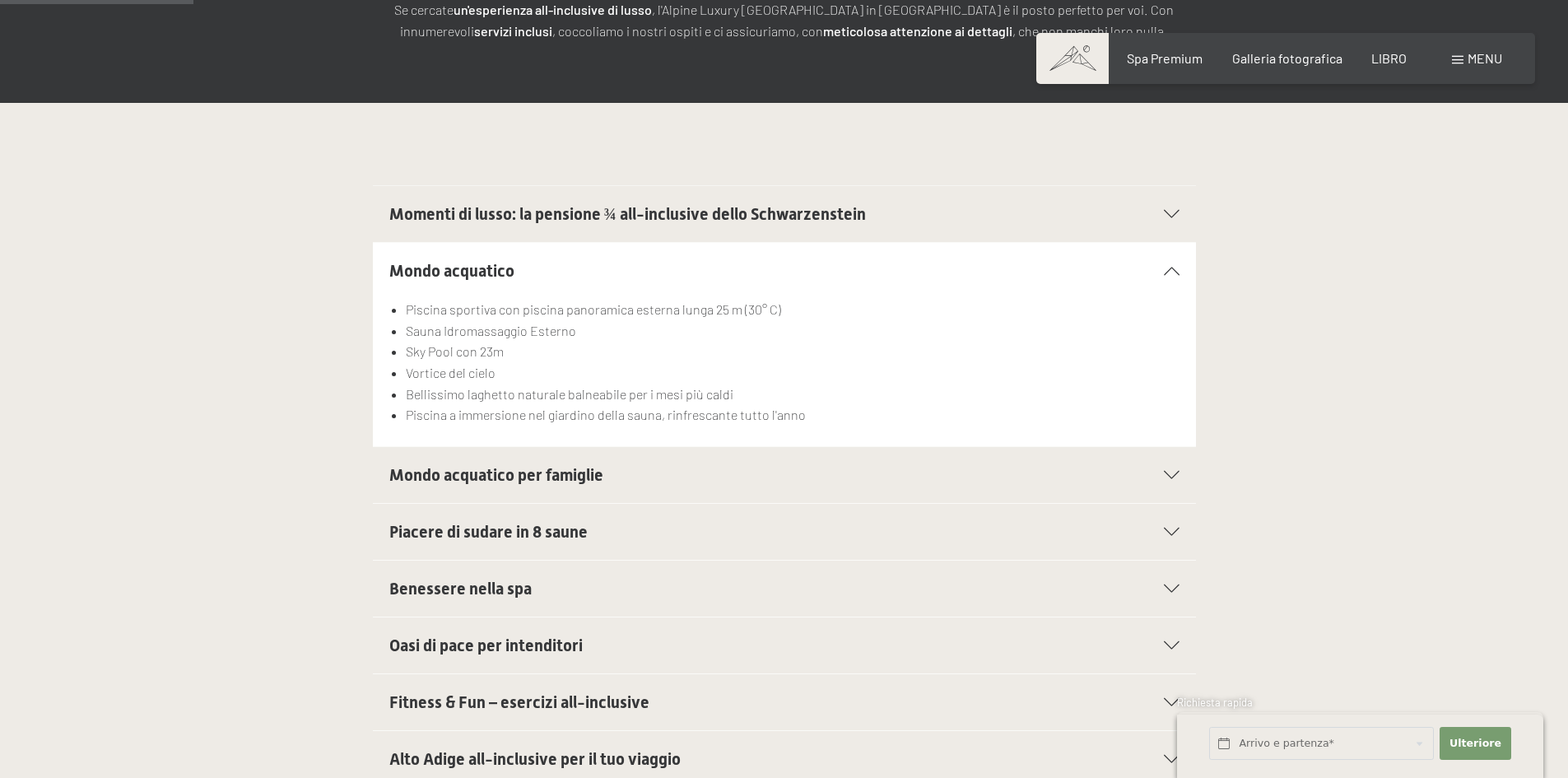
scroll to position [412, 0]
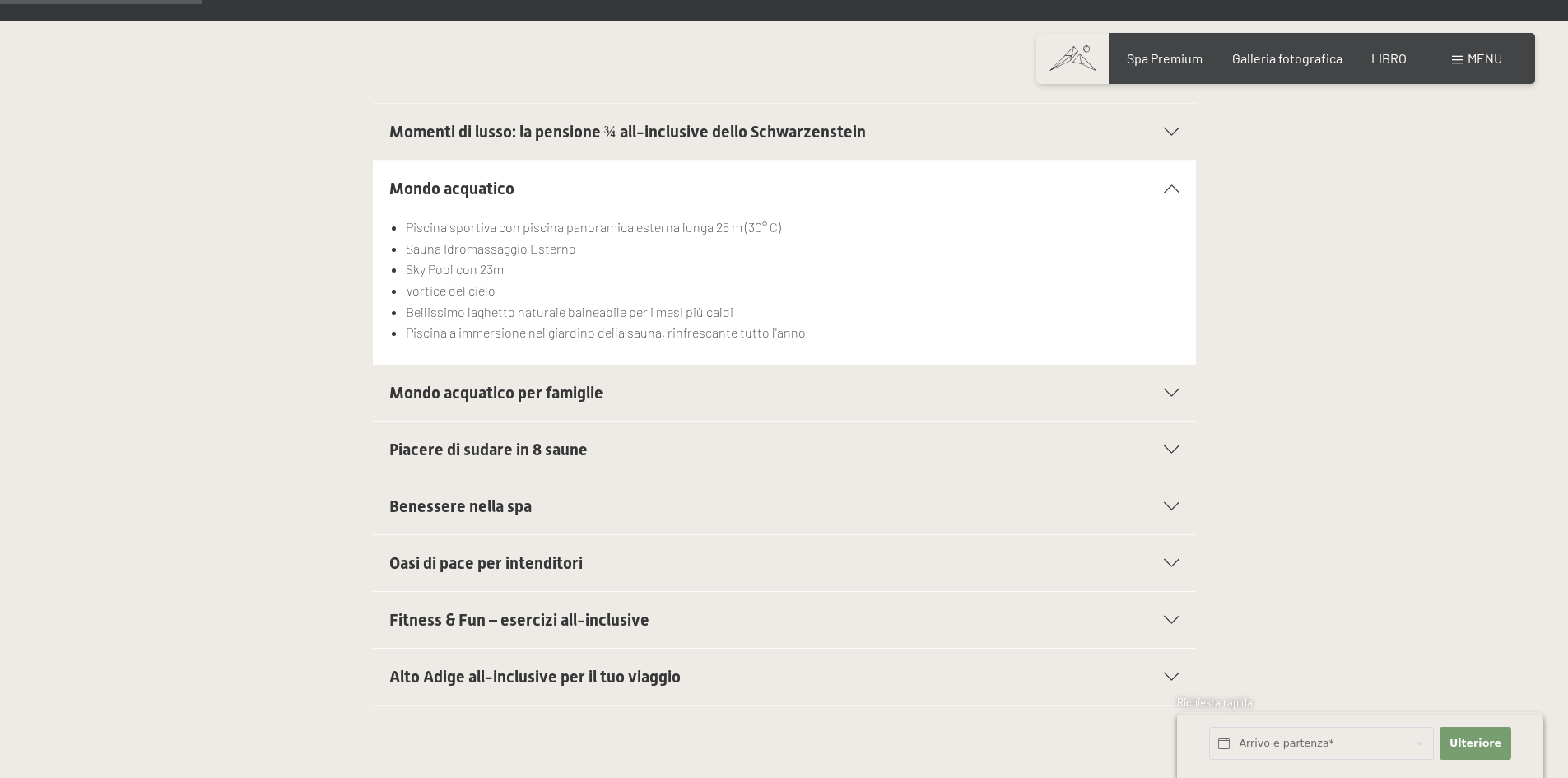
click at [576, 566] on font "Oasi di pace per intenditori" at bounding box center [485, 563] width 194 height 20
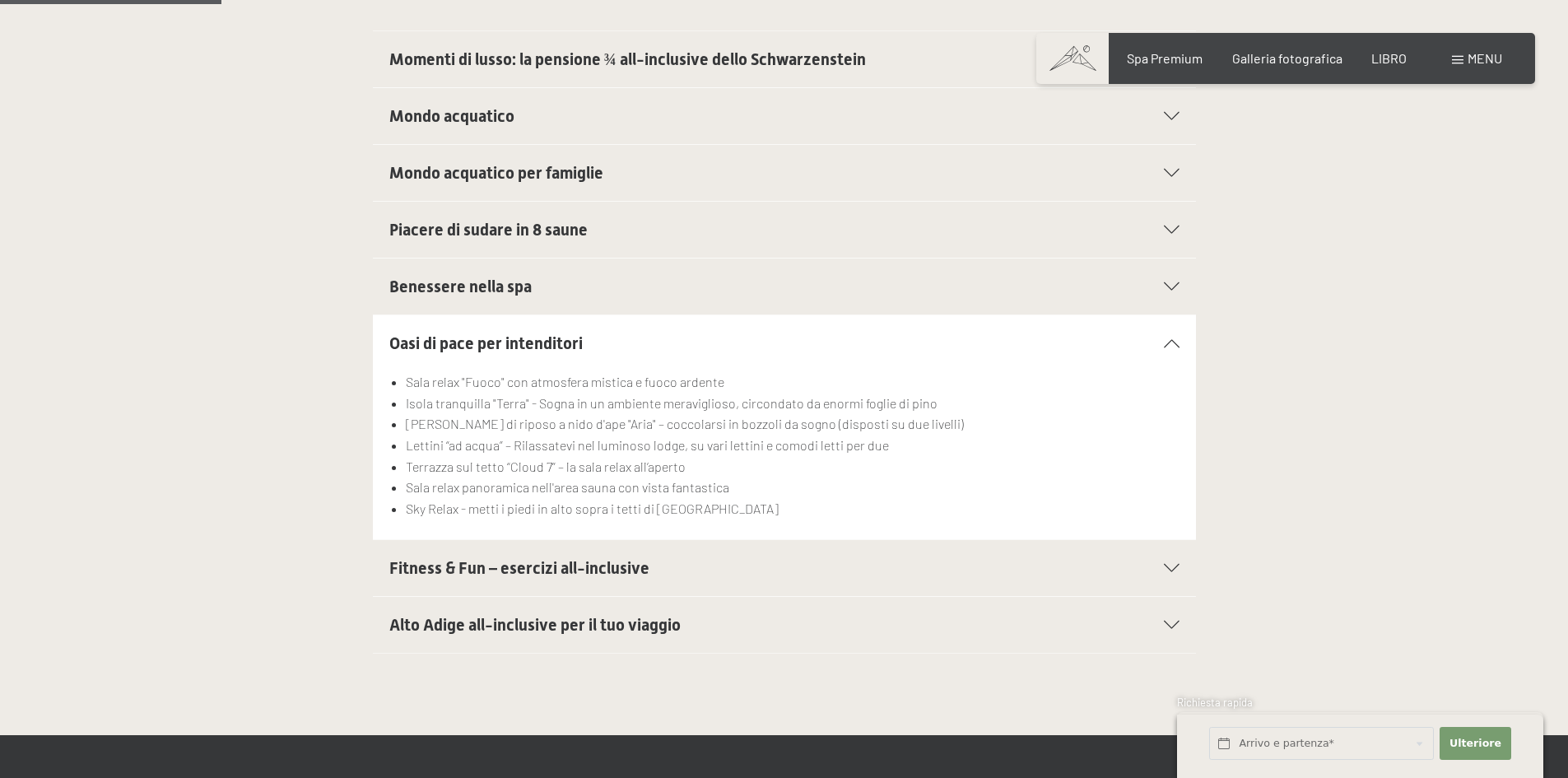
scroll to position [494, 0]
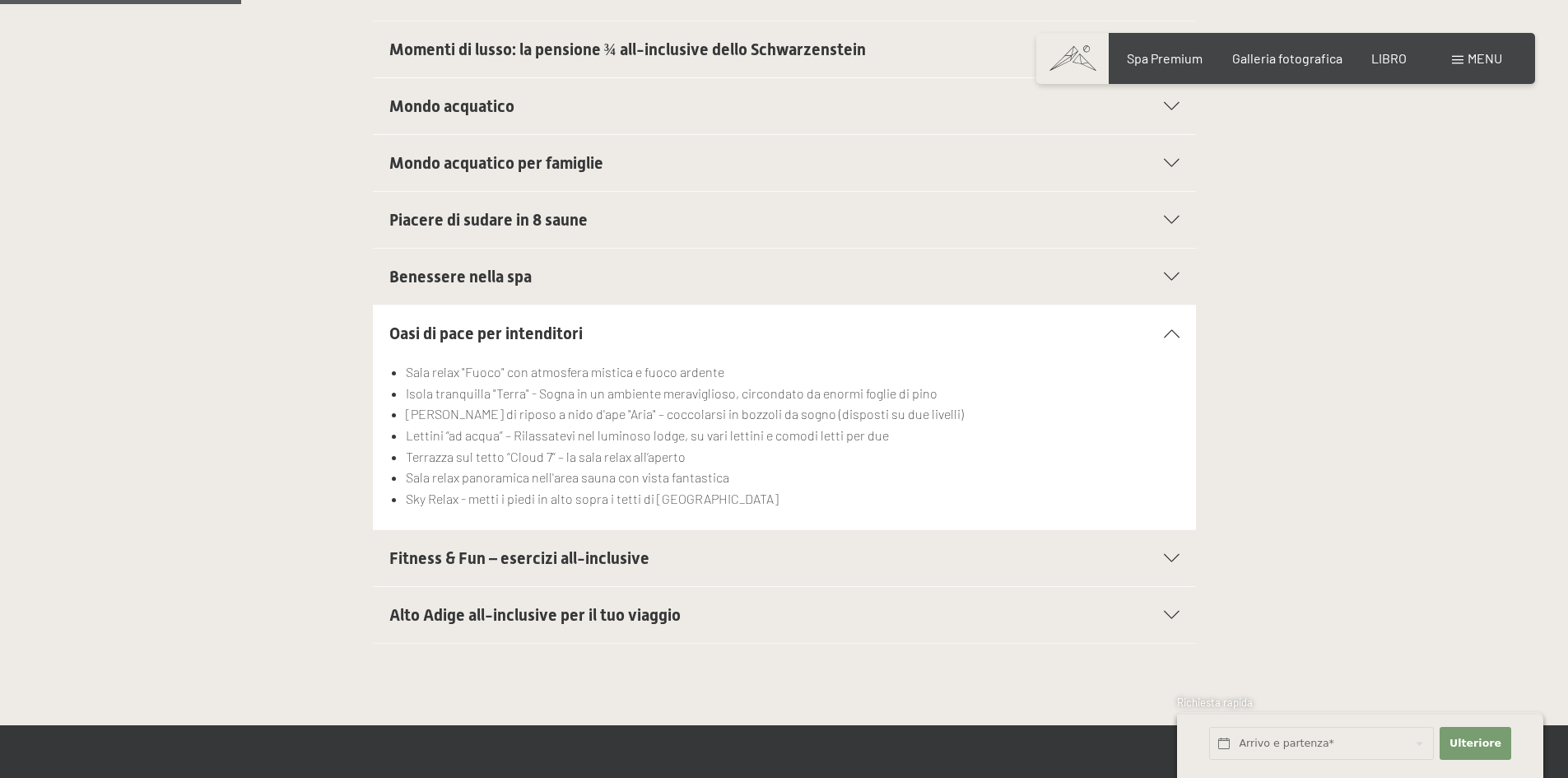
click at [557, 619] on font "Alto Adige all-inclusive per il tuo viaggio" at bounding box center [534, 615] width 292 height 20
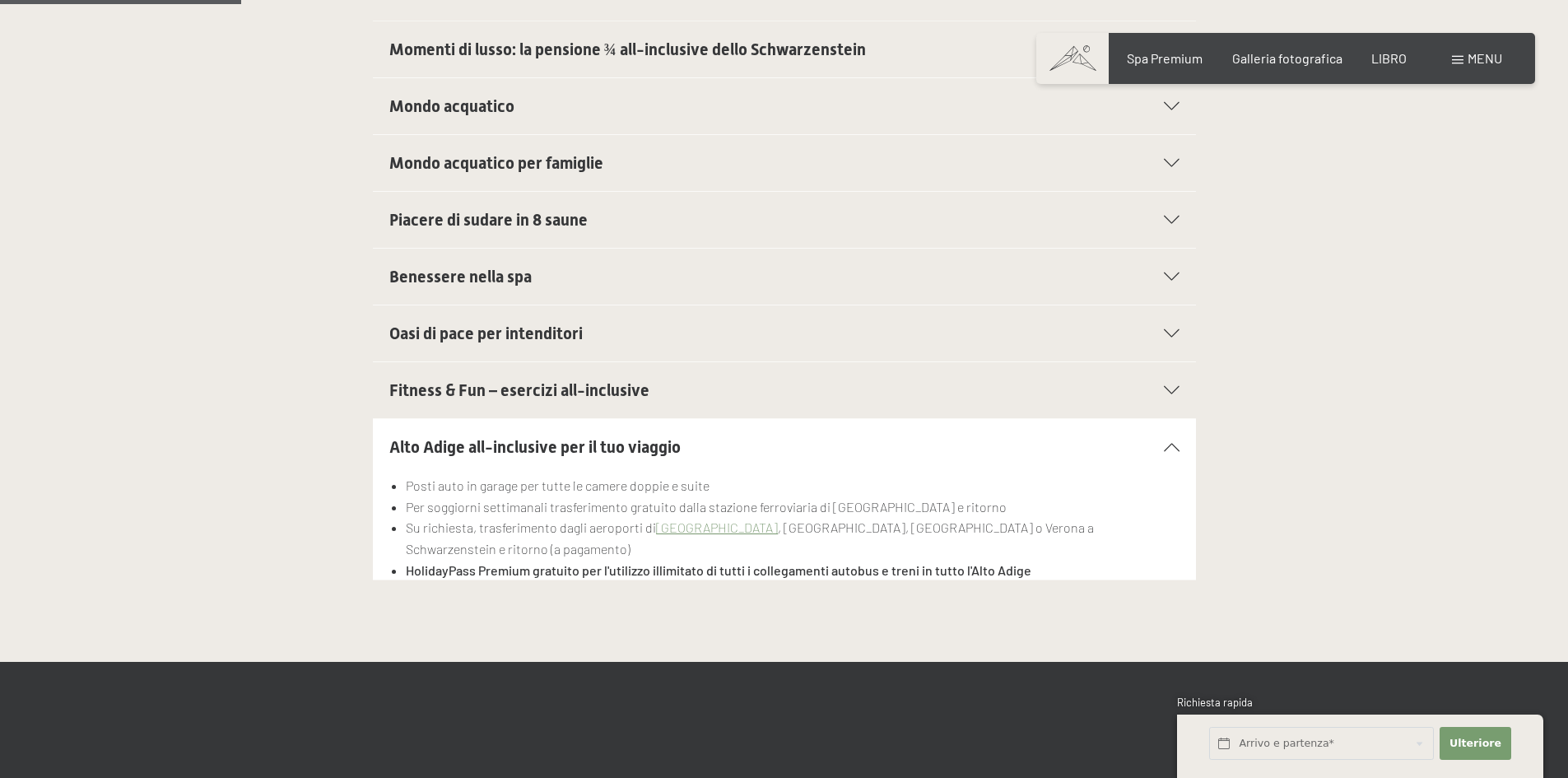
click at [613, 433] on div "Alto Adige all-inclusive per il tuo viaggio" at bounding box center [784, 447] width 790 height 56
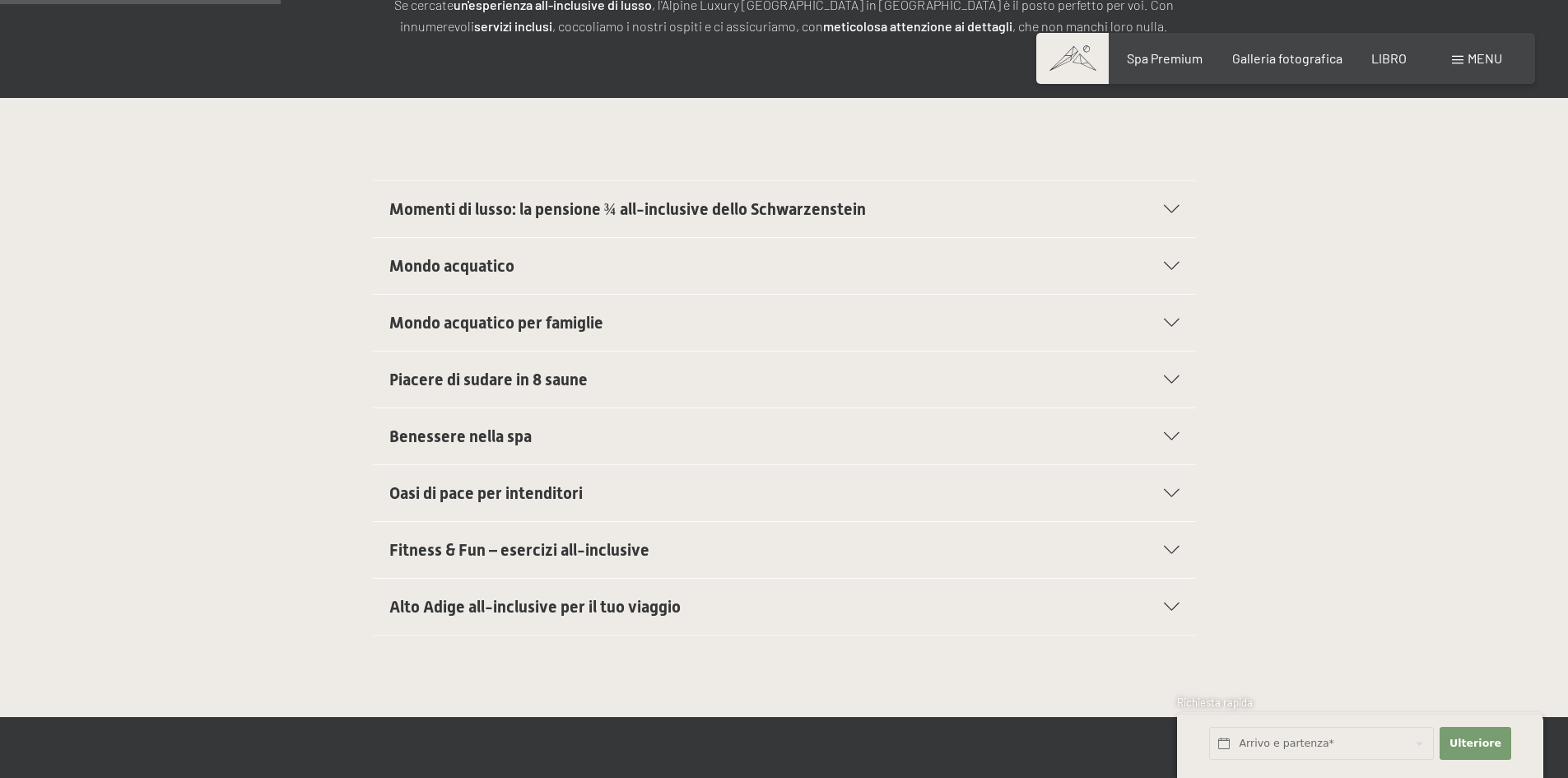
scroll to position [329, 0]
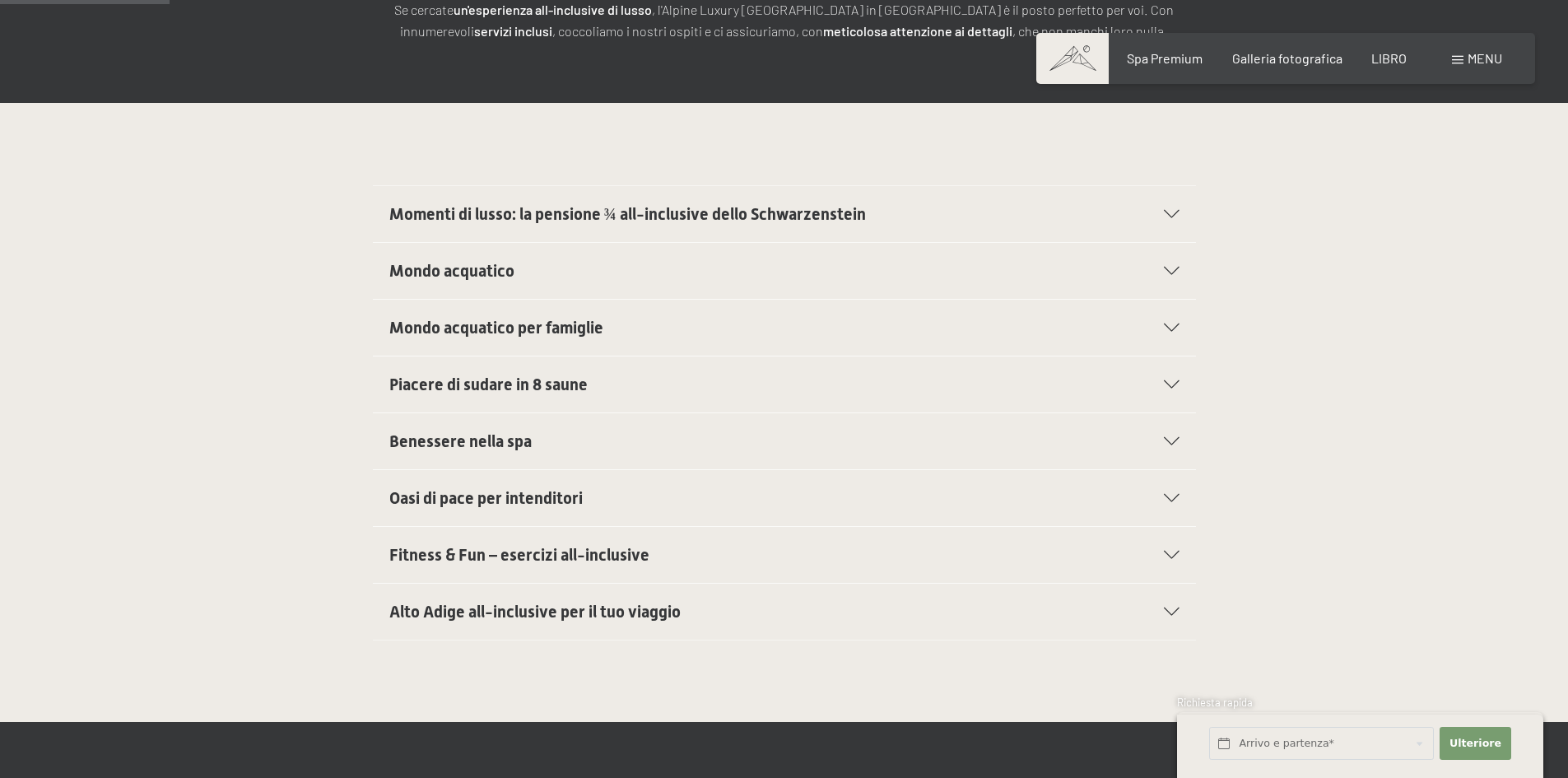
click at [482, 556] on font "Fitness & Fun – esercizi all-inclusive" at bounding box center [519, 555] width 260 height 20
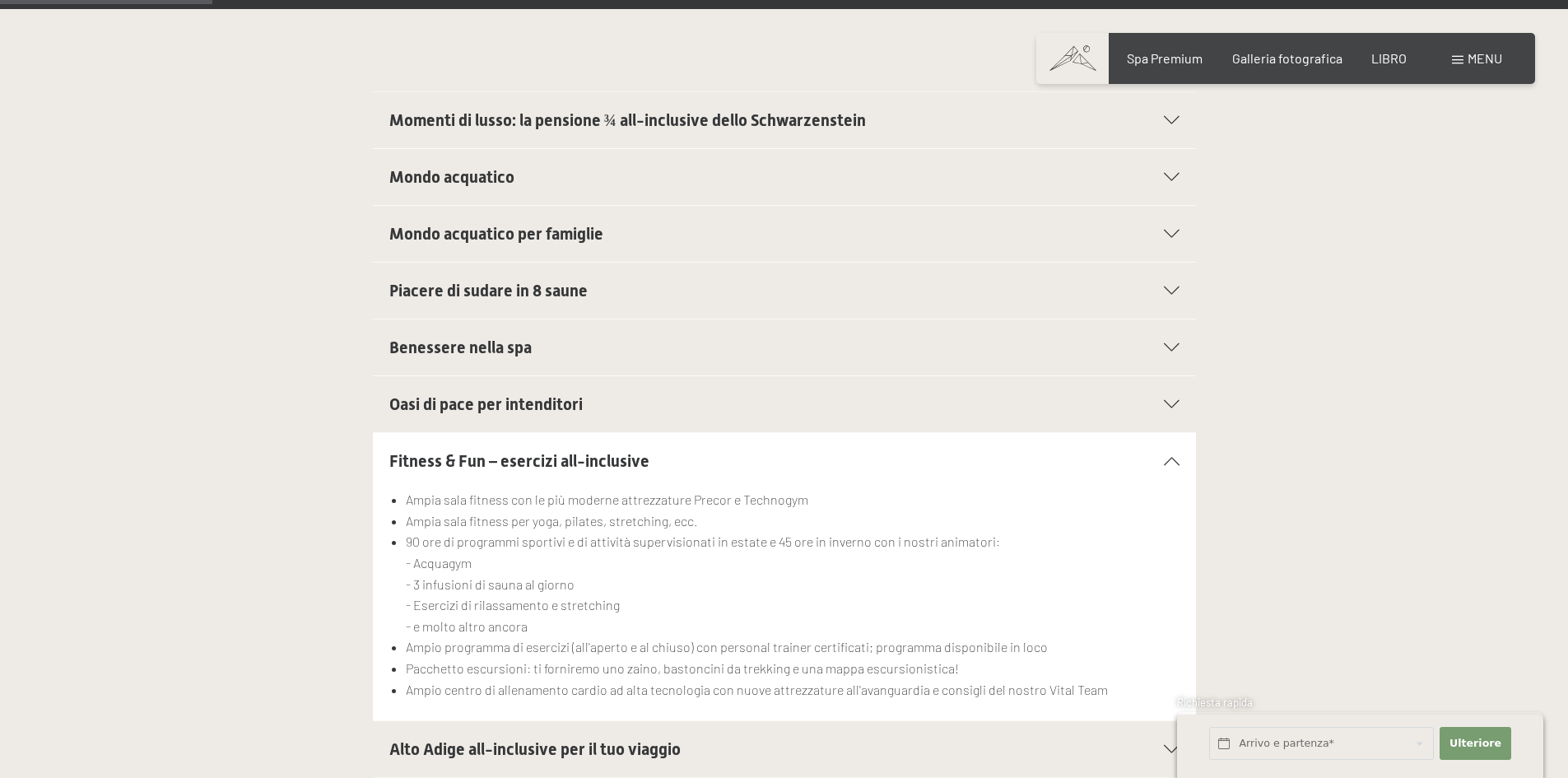
scroll to position [494, 0]
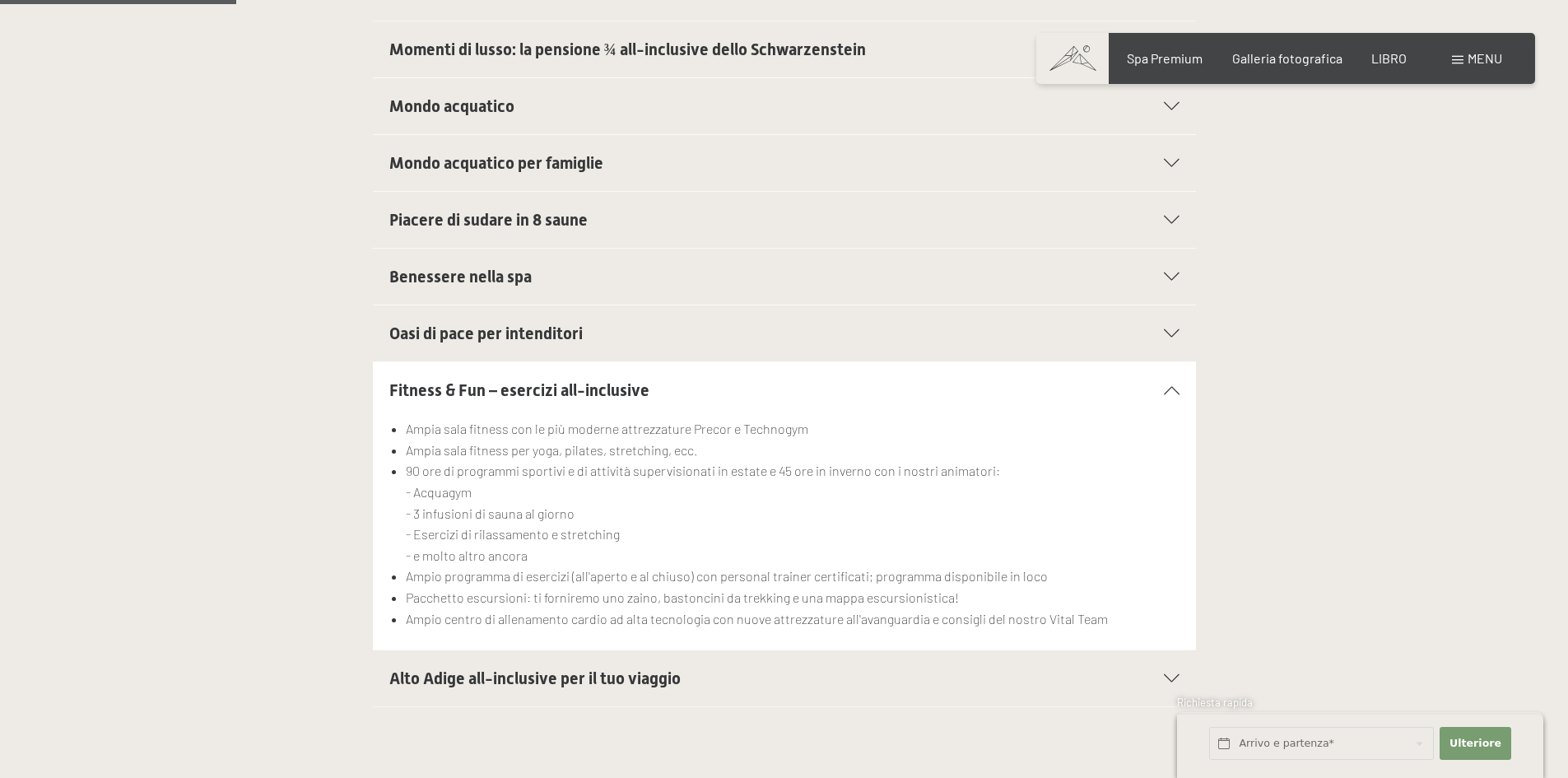
click at [567, 390] on font "Fitness & Fun – esercizi all-inclusive" at bounding box center [519, 390] width 260 height 20
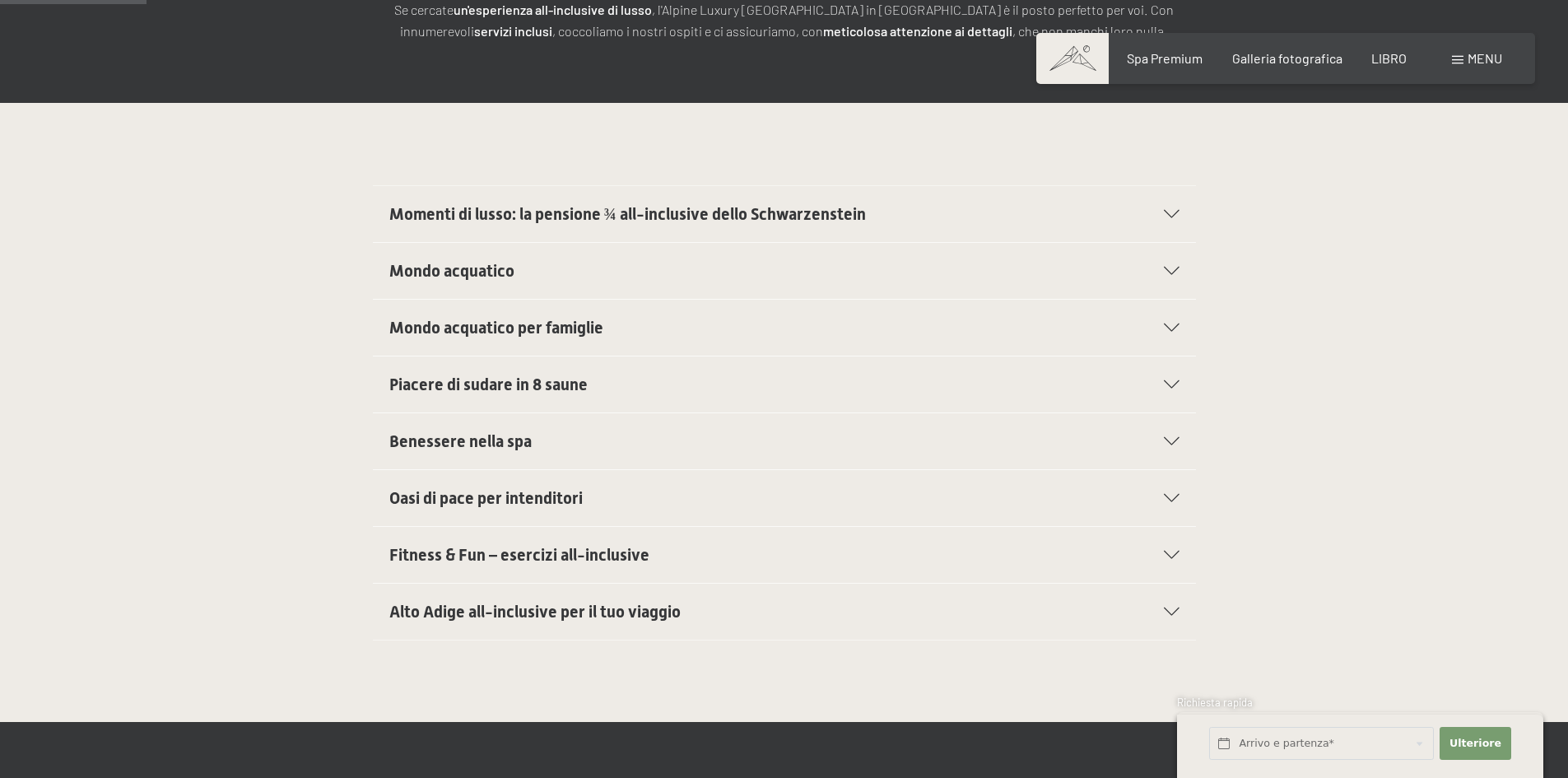
scroll to position [0, 0]
